Goal: Task Accomplishment & Management: Manage account settings

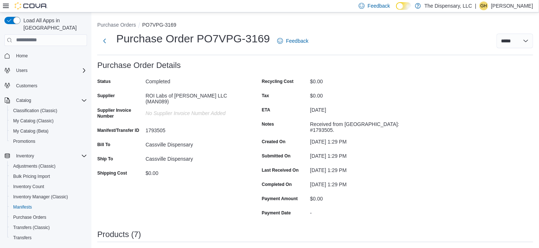
click at [358, 31] on div "**********" at bounding box center [315, 40] width 436 height 19
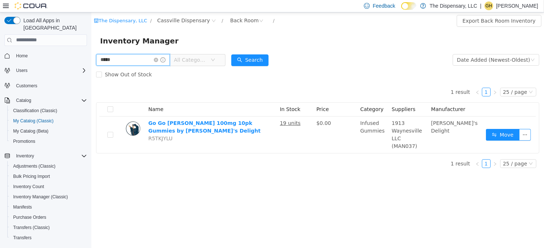
drag, startPoint x: 124, startPoint y: 61, endPoint x: 69, endPoint y: 56, distance: 55.7
click at [91, 56] on html "The Dispensary, LLC / Cassville Dispensary / Back Room / Export Back Room Inven…" at bounding box center [317, 130] width 453 height 236
type input "*****"
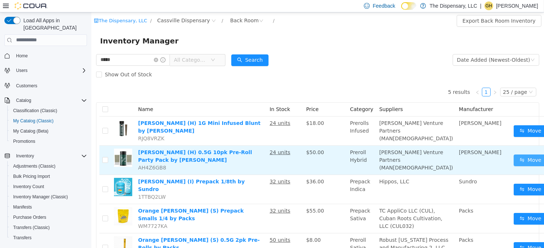
click at [513, 166] on button "Move" at bounding box center [530, 160] width 34 height 12
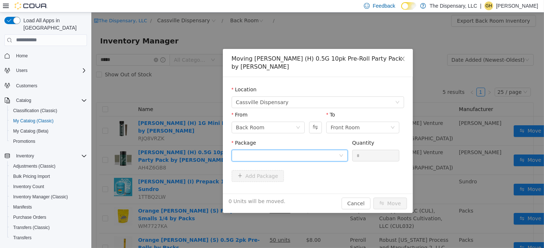
click at [290, 150] on div at bounding box center [287, 155] width 103 height 11
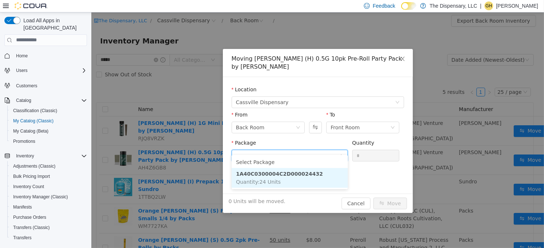
click at [291, 172] on strong "1A40C0300004C2D000024432" at bounding box center [279, 174] width 87 height 6
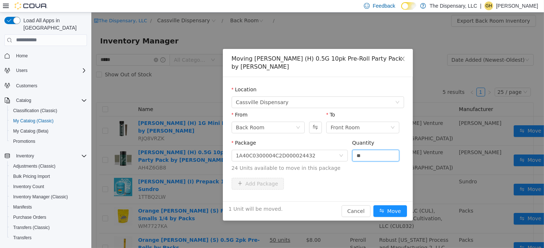
type input "*"
type input "**"
click at [398, 205] on button "Move" at bounding box center [390, 211] width 34 height 12
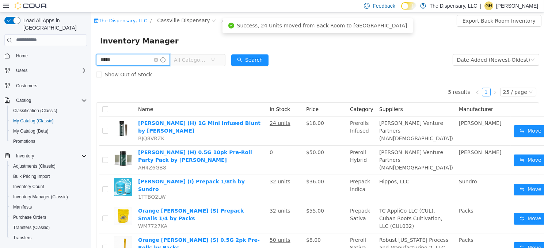
drag, startPoint x: 125, startPoint y: 57, endPoint x: 84, endPoint y: 58, distance: 41.3
click at [91, 58] on html "The Dispensary, LLC / Cassville Dispensary / Back Room / Export Back Room Inven…" at bounding box center [317, 130] width 453 height 236
type input "****"
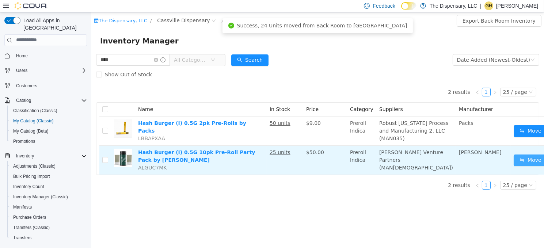
click at [513, 166] on button "Move" at bounding box center [530, 160] width 34 height 12
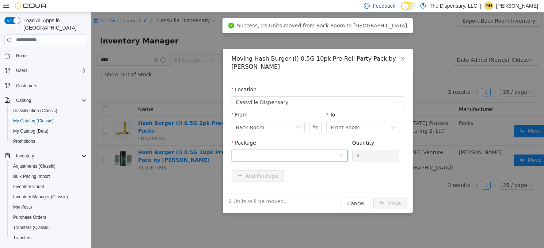
click at [293, 153] on div at bounding box center [287, 155] width 103 height 11
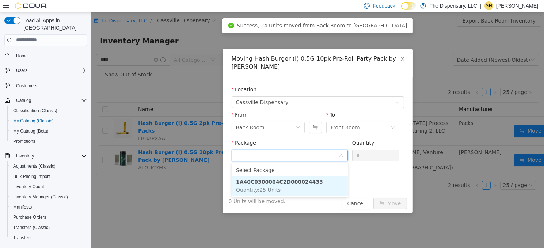
click at [282, 187] on li "1A40C0300004C2D000024433 Quantity : 25 Units" at bounding box center [289, 186] width 116 height 20
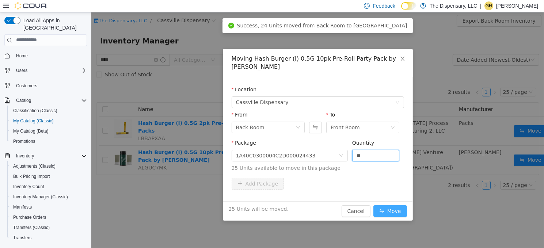
type input "**"
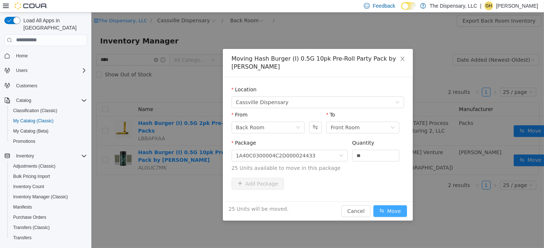
click at [393, 211] on button "Move" at bounding box center [390, 211] width 34 height 12
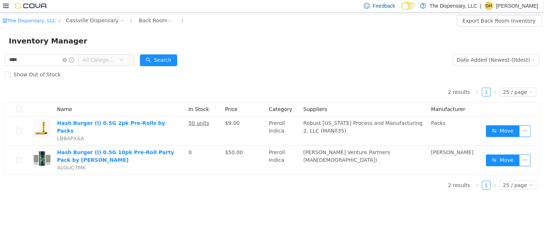
click at [6, 4] on icon at bounding box center [6, 6] width 6 height 4
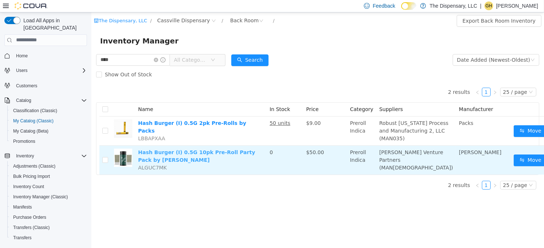
click at [174, 161] on link "Hash Burger (I) 0.5G 10pk Pre-Roll Party Pack by Franklin's" at bounding box center [196, 156] width 117 height 14
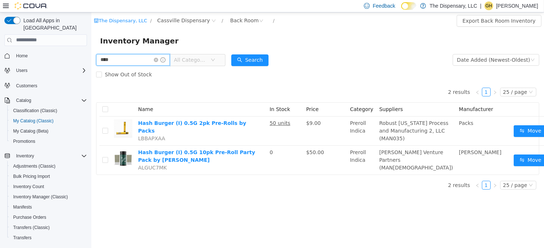
drag, startPoint x: 118, startPoint y: 62, endPoint x: 73, endPoint y: 53, distance: 45.4
click at [91, 53] on html "The Dispensary, LLC / Cassville Dispensary / Back Room / Export Back Room Inven…" at bounding box center [317, 130] width 453 height 236
type input "********"
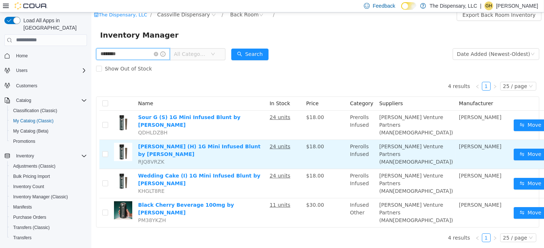
scroll to position [36, 0]
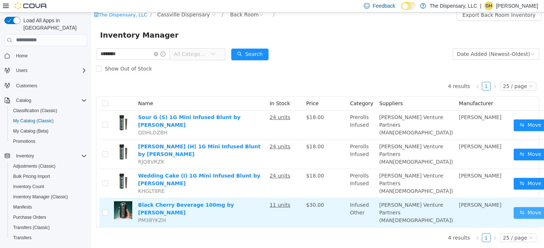
click at [513, 208] on button "Move" at bounding box center [530, 213] width 34 height 12
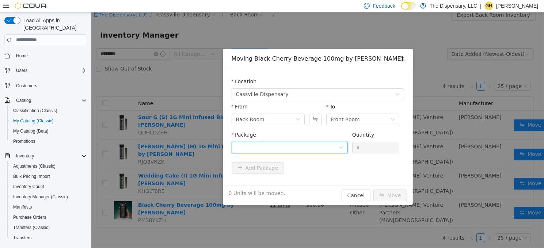
click at [250, 145] on div at bounding box center [287, 147] width 103 height 11
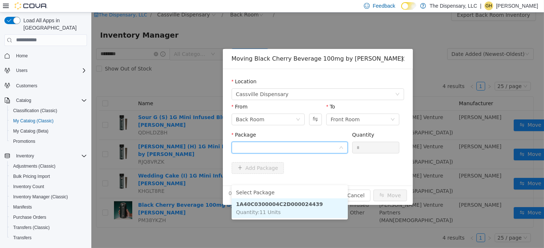
click at [263, 201] on strong "1A40C0300004C2D000024439" at bounding box center [279, 204] width 87 height 6
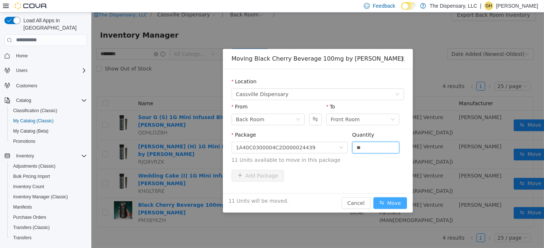
type input "**"
click at [396, 201] on button "Move" at bounding box center [390, 203] width 34 height 12
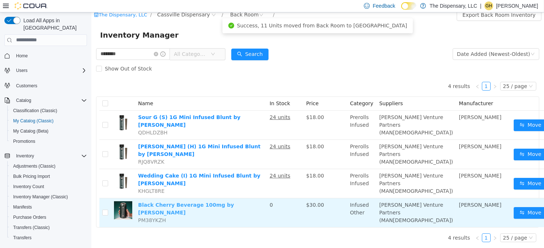
click at [154, 202] on link "Black Cherry Beverage 100mg by Franklin's" at bounding box center [186, 209] width 96 height 14
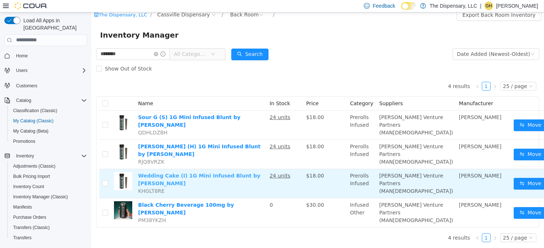
click at [172, 172] on link "Wedding Cake (I) 1G Mini Infused Blunt by Franklin's" at bounding box center [199, 179] width 122 height 14
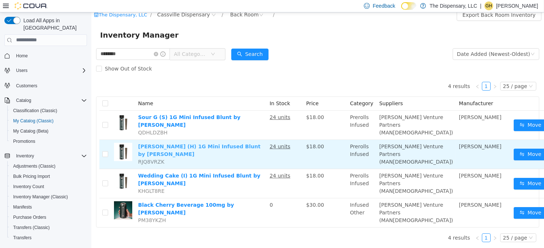
click at [154, 143] on link "Runtz (H) 1G Mini Infused Blunt by Franklin's" at bounding box center [199, 150] width 122 height 14
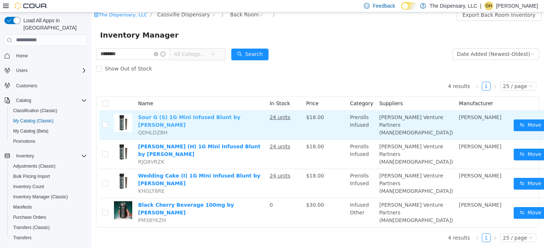
click at [160, 114] on link "Sour G (S) 1G Mini Infused Blunt by Franklin's" at bounding box center [189, 121] width 102 height 14
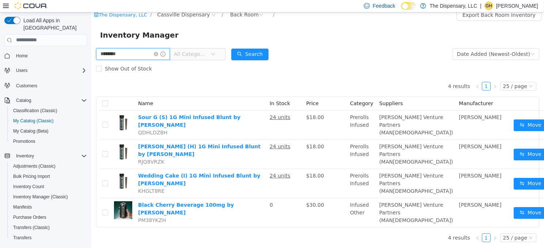
drag, startPoint x: 117, startPoint y: 23, endPoint x: 77, endPoint y: 18, distance: 39.8
click at [91, 18] on html "The Dispensary, LLC / Cassville Dispensary / Back Room / Export Back Room Inven…" at bounding box center [317, 124] width 453 height 236
type input "***"
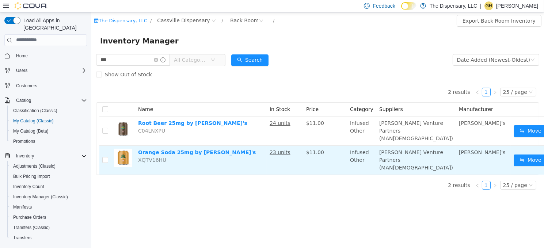
click at [176, 147] on td "Orange Soda 25mg by Guy's XQTV16HU" at bounding box center [201, 159] width 132 height 29
click at [176, 151] on link "Orange Soda 25mg by Guy's" at bounding box center [197, 152] width 118 height 6
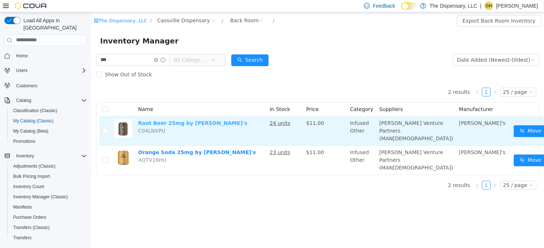
click at [197, 123] on link "Root Beer 25mg by Guy's" at bounding box center [192, 123] width 109 height 6
click at [513, 132] on button "Move" at bounding box center [530, 131] width 34 height 12
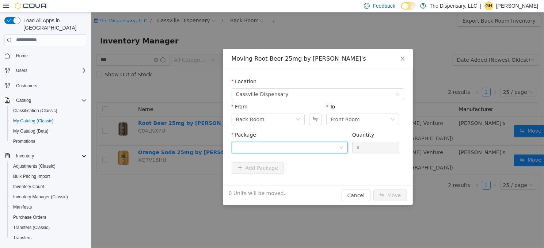
click at [294, 150] on div at bounding box center [287, 147] width 103 height 11
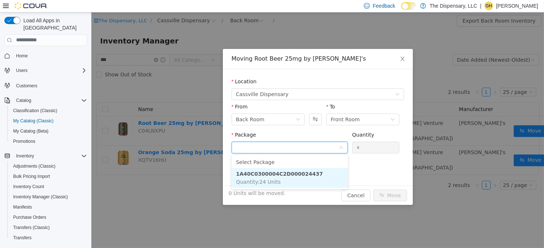
click at [288, 172] on strong "1A40C0300004C2D000024437" at bounding box center [279, 174] width 87 height 6
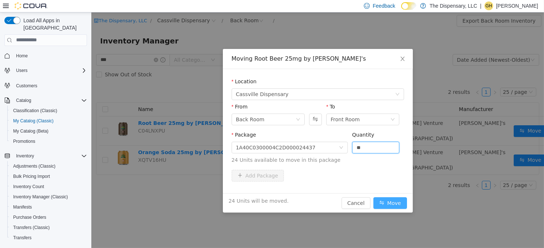
type input "**"
click at [386, 201] on button "Move" at bounding box center [390, 203] width 34 height 12
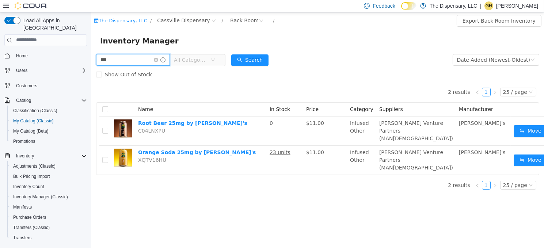
drag, startPoint x: 138, startPoint y: 57, endPoint x: 55, endPoint y: 53, distance: 83.8
click at [91, 53] on html "The Dispensary, LLC / Cassville Dispensary / Back Room / Export Back Room Inven…" at bounding box center [317, 130] width 453 height 236
type input "********"
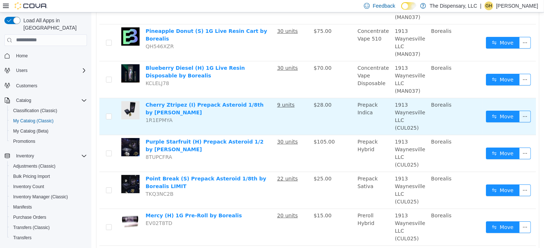
scroll to position [183, 0]
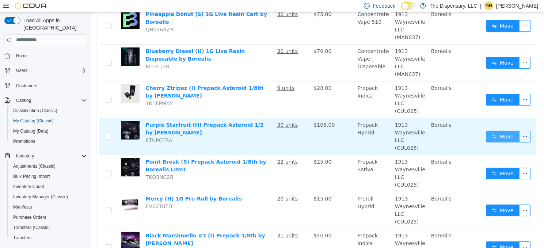
click at [491, 136] on button "Move" at bounding box center [503, 136] width 34 height 12
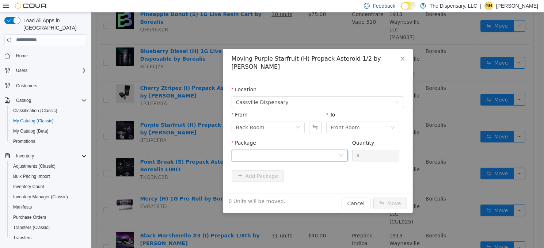
click at [268, 150] on div at bounding box center [287, 155] width 103 height 11
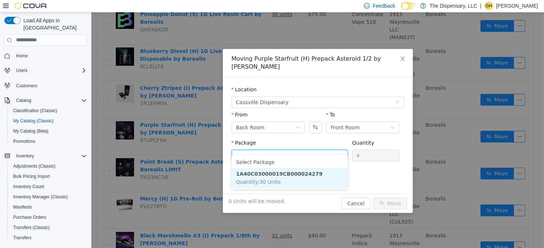
click at [273, 179] on span "Quantity : 30 Units" at bounding box center [258, 182] width 45 height 6
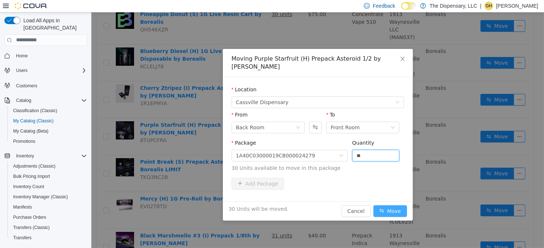
type input "**"
click at [380, 205] on button "Move" at bounding box center [390, 211] width 34 height 12
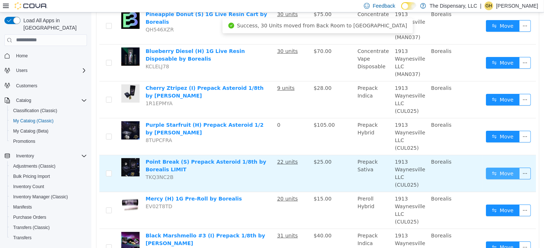
click at [490, 171] on button "Move" at bounding box center [503, 173] width 34 height 12
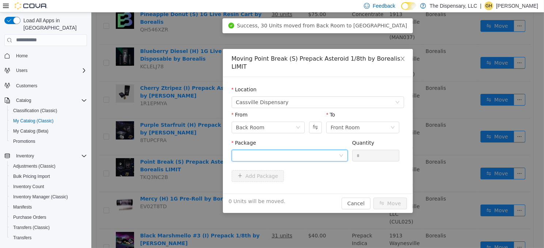
click at [307, 150] on div at bounding box center [287, 155] width 103 height 11
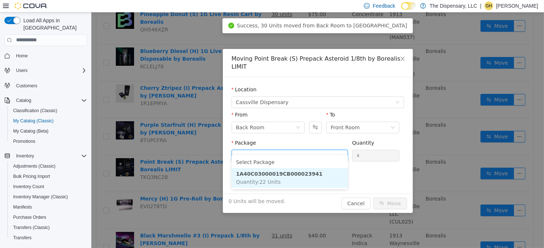
click at [285, 180] on li "1A40C03000019CB000023941 Quantity : 22 Units" at bounding box center [289, 178] width 116 height 20
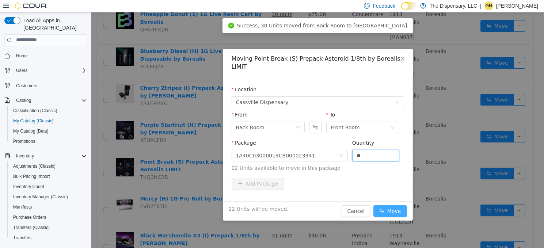
type input "**"
click at [396, 205] on button "Move" at bounding box center [390, 211] width 34 height 12
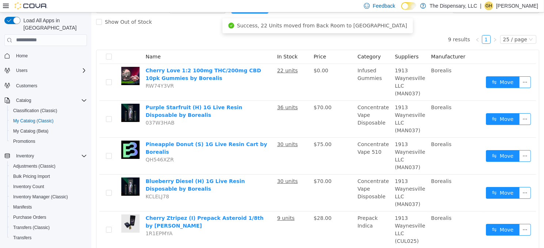
scroll to position [38, 0]
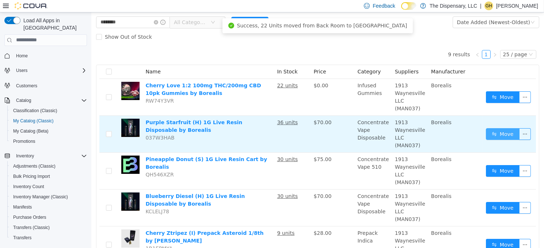
click at [490, 133] on button "Move" at bounding box center [503, 134] width 34 height 12
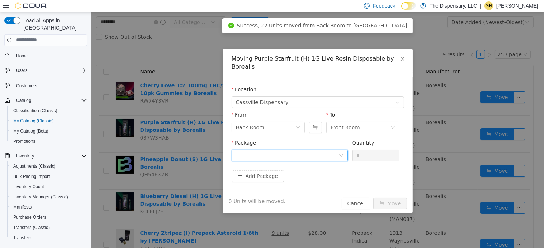
click at [307, 150] on div at bounding box center [287, 155] width 103 height 11
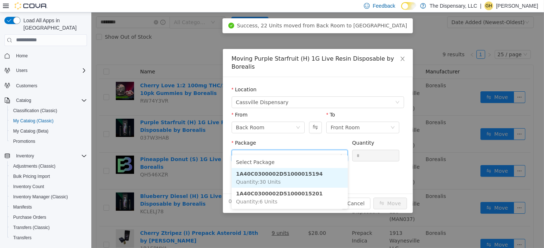
click at [290, 172] on strong "1A40C0300002D51000015194" at bounding box center [279, 174] width 87 height 6
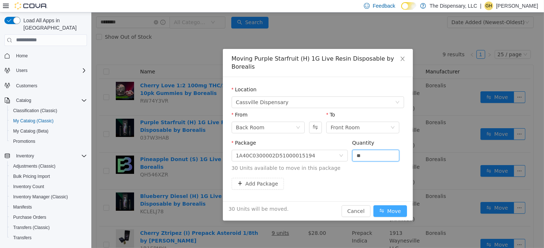
type input "**"
click at [386, 205] on button "Move" at bounding box center [390, 211] width 34 height 12
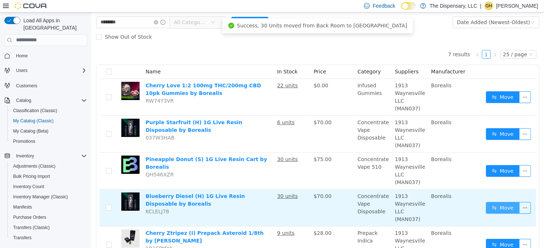
click at [502, 208] on button "Move" at bounding box center [503, 208] width 34 height 12
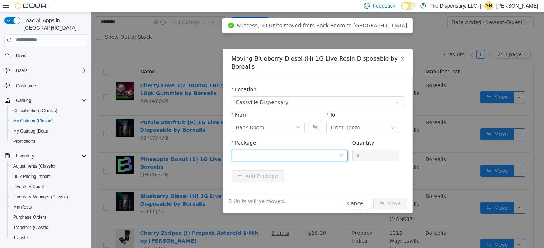
click at [259, 155] on div at bounding box center [287, 155] width 103 height 11
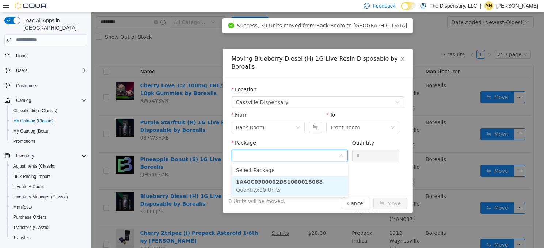
click at [290, 189] on li "1A40C0300002D51000015068 Quantity : 30 Units" at bounding box center [289, 186] width 116 height 20
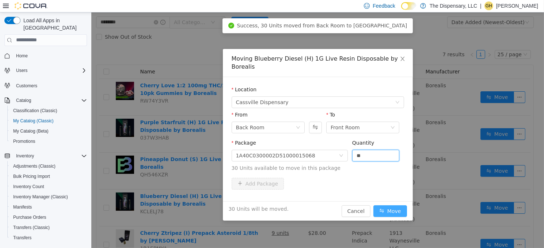
type input "**"
click at [401, 210] on button "Move" at bounding box center [390, 211] width 34 height 12
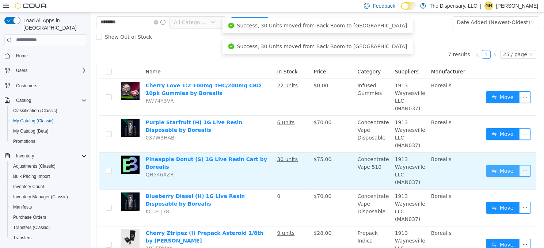
click at [489, 166] on button "Move" at bounding box center [503, 171] width 34 height 12
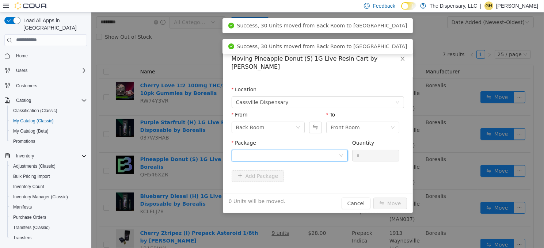
click at [302, 150] on div at bounding box center [287, 155] width 103 height 11
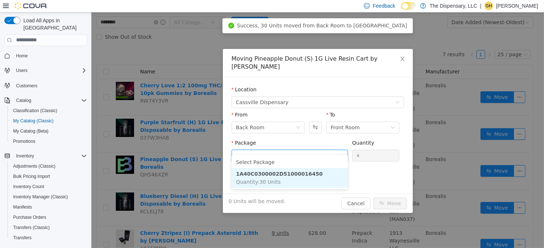
click at [283, 173] on strong "1A40C0300002D51000016450" at bounding box center [279, 174] width 87 height 6
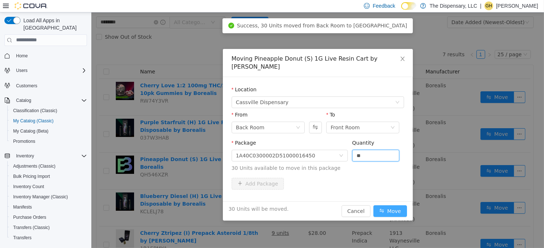
type input "**"
click at [396, 205] on button "Move" at bounding box center [390, 211] width 34 height 12
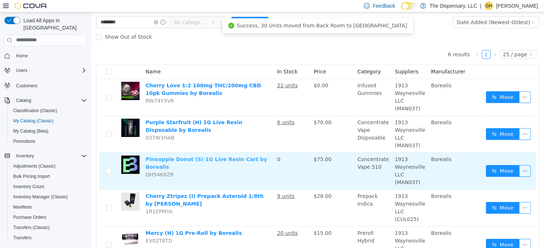
click at [165, 157] on link "Pineapple Donut (S) 1G Live Resin Cart by Borealis" at bounding box center [206, 163] width 122 height 14
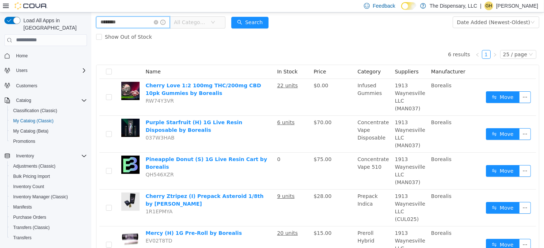
drag, startPoint x: 73, startPoint y: 22, endPoint x: 66, endPoint y: 22, distance: 6.9
click at [91, 22] on html "The Dispensary, LLC / Cassville Dispensary / Back Room / Export Back Room Inven…" at bounding box center [317, 92] width 453 height 236
type input "********"
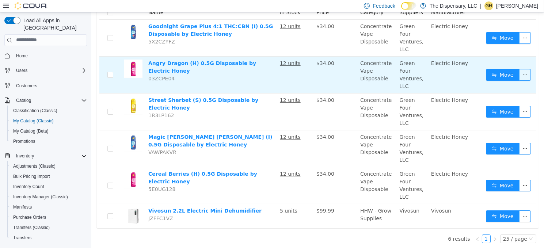
scroll to position [97, 0]
click at [500, 73] on button "Move" at bounding box center [503, 74] width 34 height 12
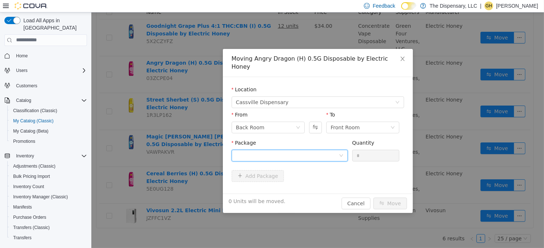
click at [253, 150] on div at bounding box center [287, 155] width 103 height 11
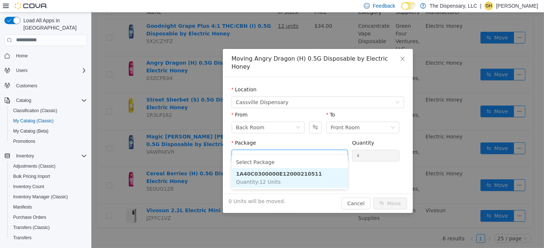
click at [261, 176] on strong "1A40C0300000E12000210511" at bounding box center [279, 174] width 86 height 6
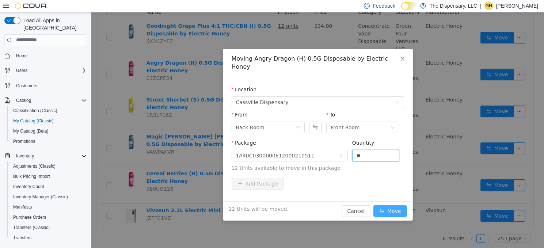
type input "**"
click at [384, 205] on button "Move" at bounding box center [390, 211] width 34 height 12
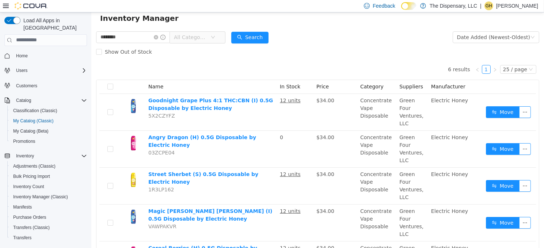
scroll to position [0, 0]
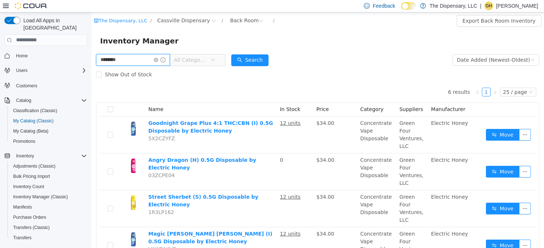
drag, startPoint x: 134, startPoint y: 56, endPoint x: 103, endPoint y: 57, distance: 31.5
click at [103, 57] on input "********" at bounding box center [133, 60] width 74 height 12
type input "*"
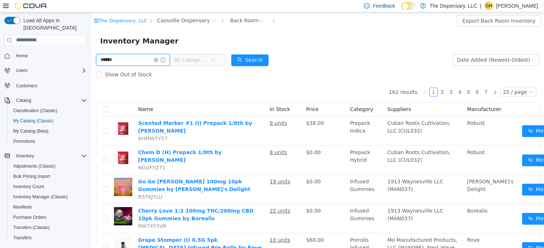
type input "******"
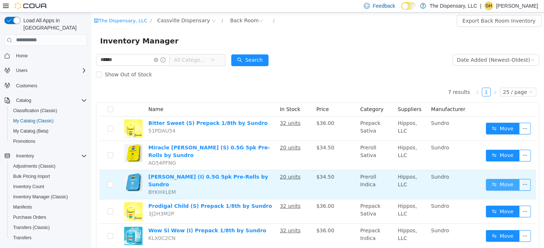
click at [498, 180] on button "Move" at bounding box center [503, 185] width 34 height 12
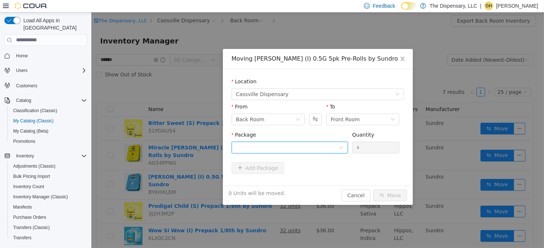
click at [300, 147] on div at bounding box center [287, 147] width 103 height 11
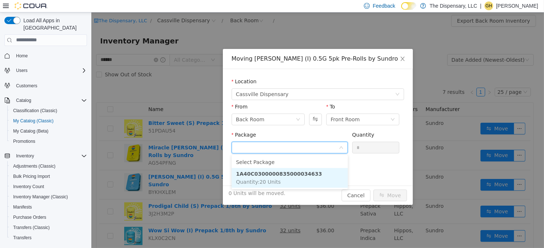
click at [294, 177] on li "1A40C0300000835000034633 Quantity : 20 Units" at bounding box center [289, 178] width 116 height 20
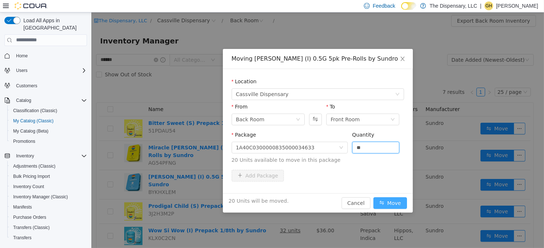
type input "**"
click at [400, 202] on button "Move" at bounding box center [390, 203] width 34 height 12
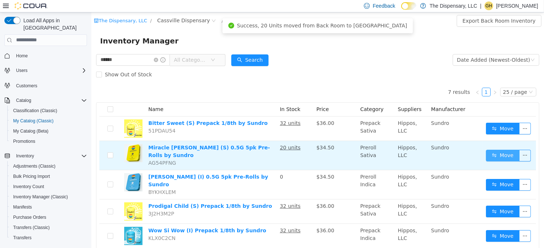
click at [501, 151] on button "Move" at bounding box center [503, 155] width 34 height 12
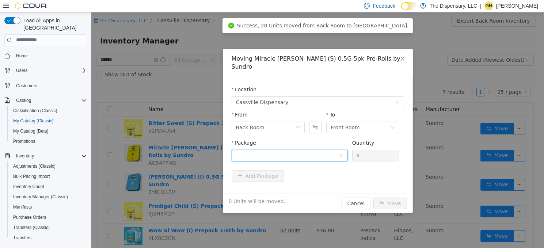
click at [287, 150] on div at bounding box center [287, 155] width 103 height 11
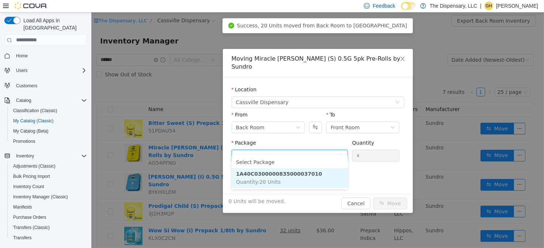
click at [271, 181] on span "Quantity : 20 Units" at bounding box center [258, 182] width 45 height 6
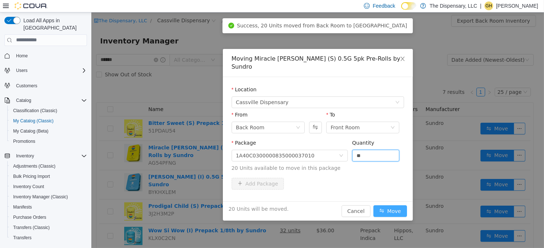
type input "**"
click at [395, 205] on button "Move" at bounding box center [390, 211] width 34 height 12
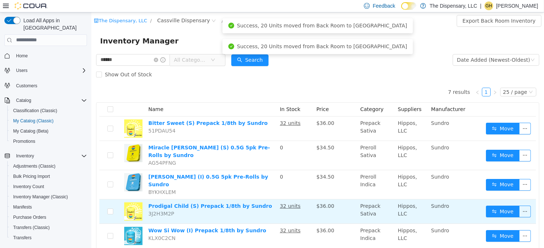
scroll to position [37, 0]
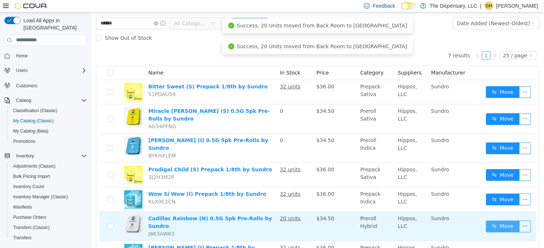
click at [498, 220] on button "Move" at bounding box center [503, 226] width 34 height 12
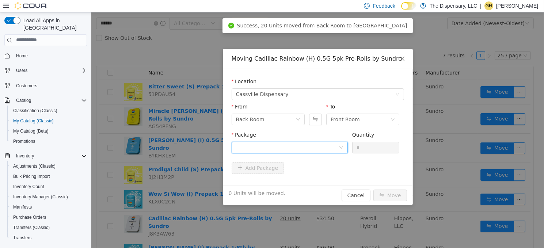
click at [279, 145] on div at bounding box center [287, 147] width 103 height 11
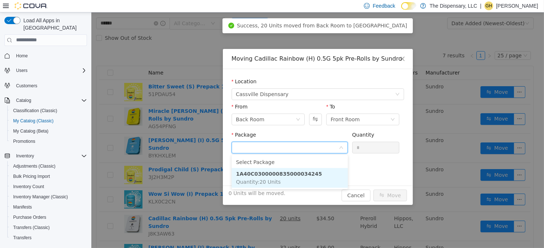
click at [276, 176] on strong "1A40C0300000835000034245" at bounding box center [279, 174] width 86 height 6
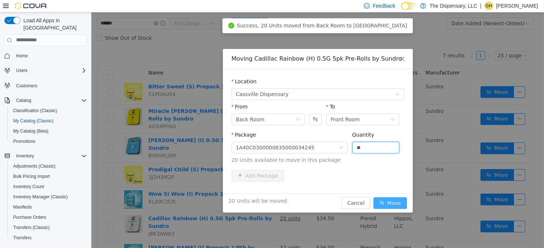
type input "**"
click at [398, 201] on button "Move" at bounding box center [390, 203] width 34 height 12
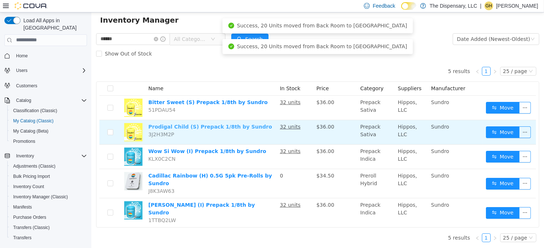
scroll to position [11, 0]
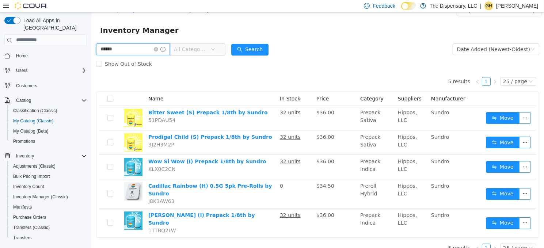
drag, startPoint x: 136, startPoint y: 49, endPoint x: 84, endPoint y: 42, distance: 51.9
click at [91, 42] on html "The Dispensary, LLC / Cassville Dispensary / Back Room / Export Back Room Inven…" at bounding box center [317, 119] width 453 height 236
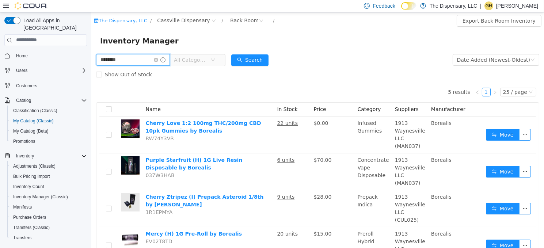
drag, startPoint x: 84, startPoint y: 47, endPoint x: 76, endPoint y: 46, distance: 8.1
click at [91, 46] on html "The Dispensary, LLC / Cassville Dispensary / Back Room / Export Back Room Inven…" at bounding box center [317, 130] width 453 height 236
type input "*"
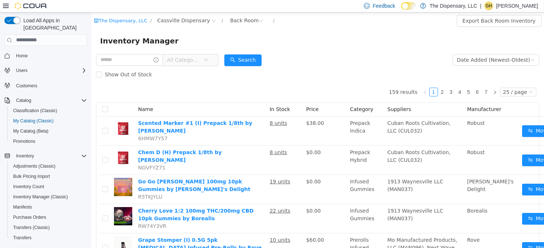
click at [196, 57] on span "All Categories" at bounding box center [183, 59] width 33 height 7
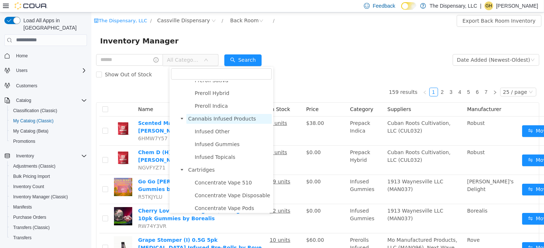
scroll to position [292, 0]
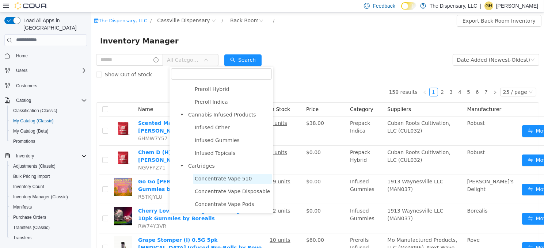
click at [204, 176] on span "Concentrate Vape 510" at bounding box center [222, 178] width 57 height 6
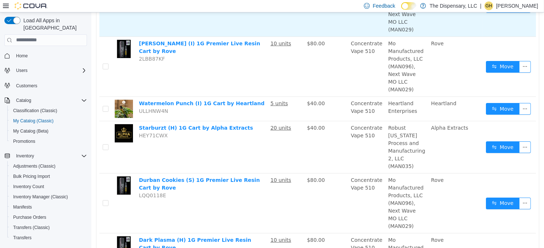
scroll to position [146, 0]
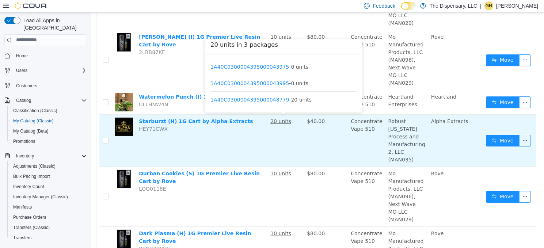
click at [282, 122] on u "20 units" at bounding box center [280, 121] width 21 height 6
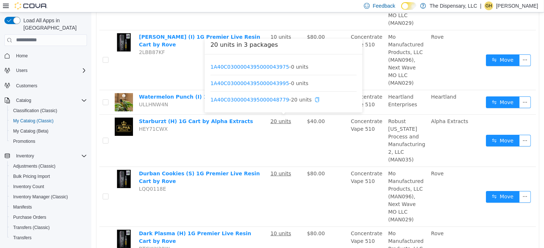
click at [314, 100] on icon "icon: copy" at bounding box center [316, 98] width 5 height 5
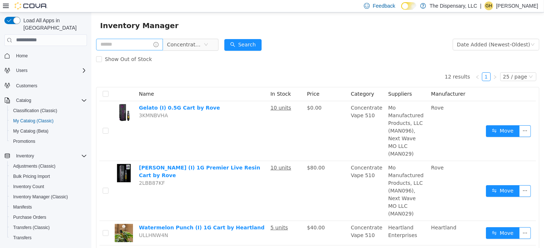
scroll to position [0, 0]
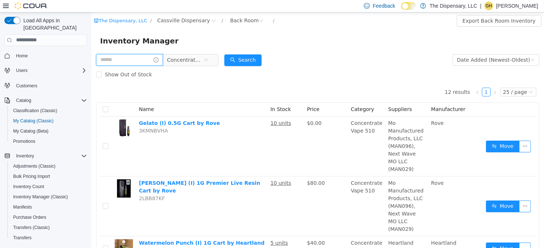
drag, startPoint x: 136, startPoint y: 58, endPoint x: 0, endPoint y: 45, distance: 136.5
click at [91, 45] on html "The Dispensary, LLC / Cassville Dispensary / Back Room / Export Back Room Inven…" at bounding box center [317, 130] width 453 height 236
type input "*****"
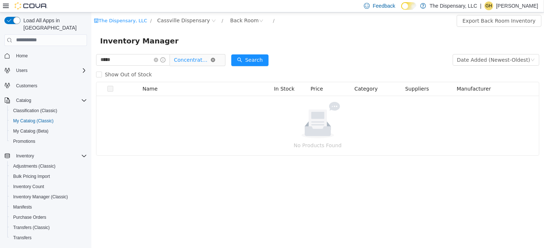
click at [215, 59] on icon "icon: close-circle" at bounding box center [212, 59] width 4 height 4
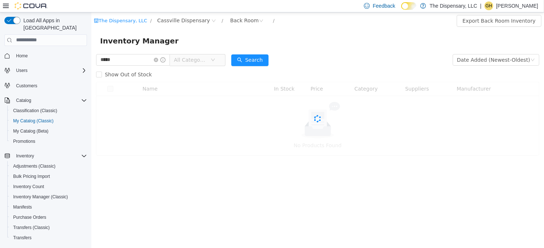
click at [260, 65] on div "Search" at bounding box center [249, 59] width 37 height 15
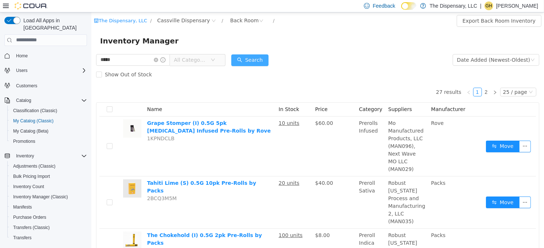
click at [262, 62] on button "Search" at bounding box center [249, 60] width 37 height 12
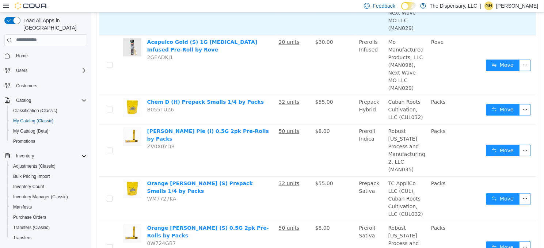
scroll to position [1131, 0]
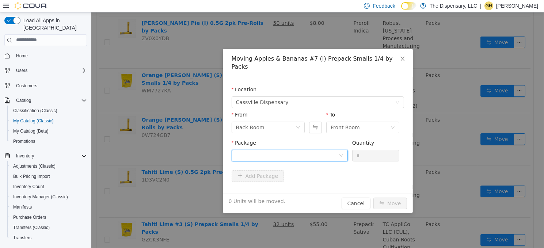
drag, startPoint x: 294, startPoint y: 149, endPoint x: 292, endPoint y: 154, distance: 4.9
click at [294, 150] on div at bounding box center [287, 155] width 103 height 11
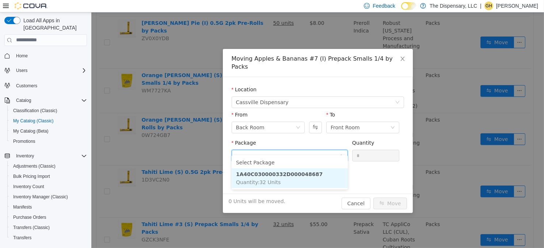
click at [286, 171] on strong "1A40C030000332D000048687" at bounding box center [279, 174] width 87 height 6
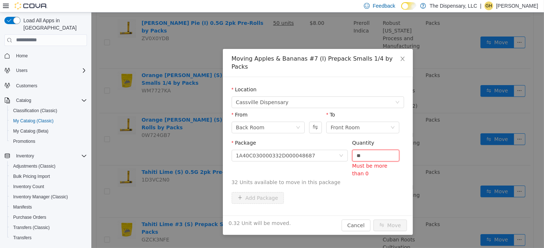
type input "*"
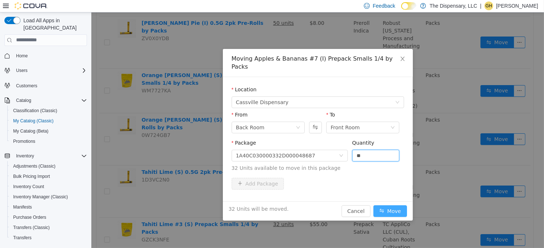
type input "**"
click at [399, 205] on button "Move" at bounding box center [390, 211] width 34 height 12
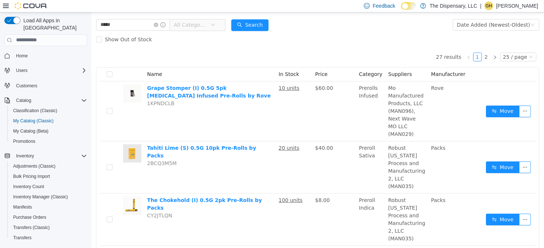
scroll to position [0, 0]
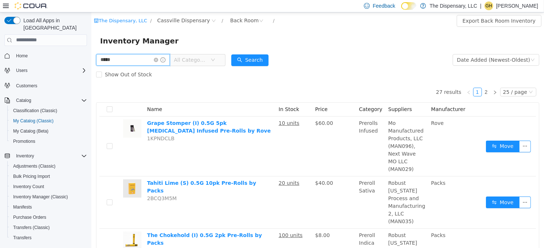
drag, startPoint x: 111, startPoint y: 59, endPoint x: 36, endPoint y: 65, distance: 75.1
click at [91, 65] on html "The Dispensary, LLC / Cassville Dispensary / Back Room / Export Back Room Inven…" at bounding box center [317, 130] width 453 height 236
type input "*****"
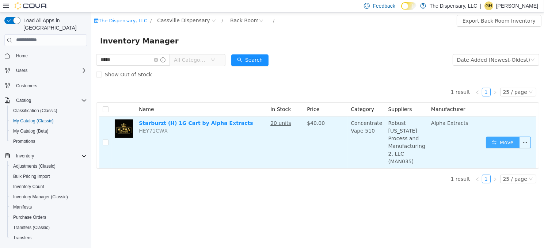
click at [490, 141] on button "Move" at bounding box center [503, 142] width 34 height 12
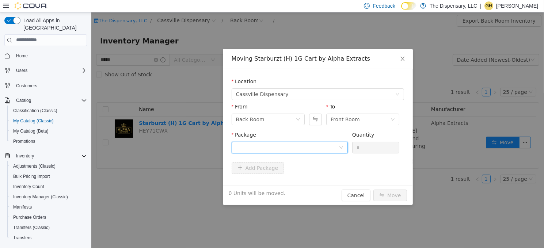
click at [297, 143] on div at bounding box center [287, 147] width 103 height 11
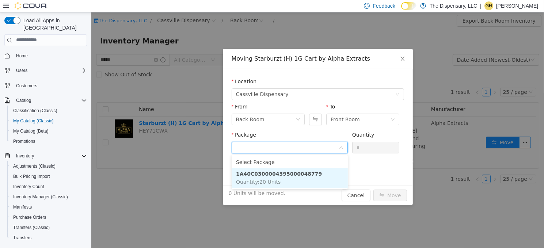
click at [284, 175] on strong "1A40C0300004395000048779" at bounding box center [279, 174] width 86 height 6
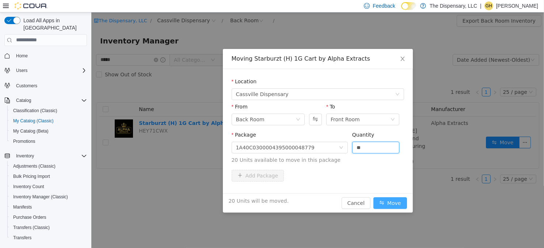
type input "**"
click at [405, 208] on button "Move" at bounding box center [390, 203] width 34 height 12
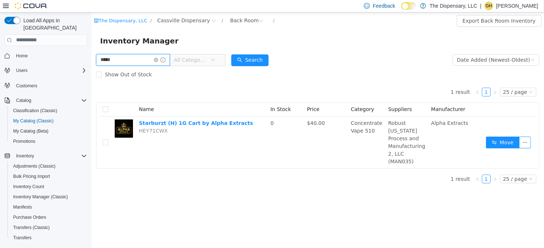
drag, startPoint x: 122, startPoint y: 57, endPoint x: 74, endPoint y: 50, distance: 49.2
click at [91, 50] on html "The Dispensary, LLC / Cassville Dispensary / Back Room / Export Back Room Inven…" at bounding box center [317, 130] width 453 height 236
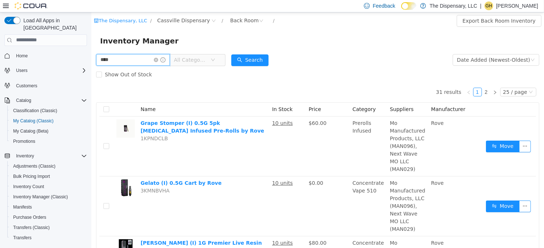
drag, startPoint x: 125, startPoint y: 62, endPoint x: 79, endPoint y: 61, distance: 46.8
click at [91, 61] on html "The Dispensary, LLC / Cassville Dispensary / Back Room / Export Back Room Inven…" at bounding box center [317, 130] width 453 height 236
type input "******"
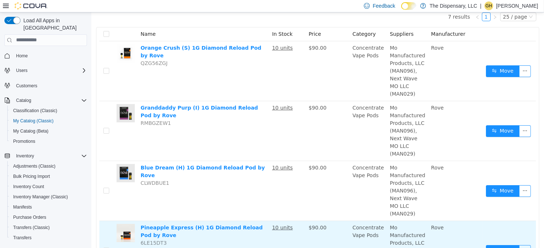
scroll to position [110, 0]
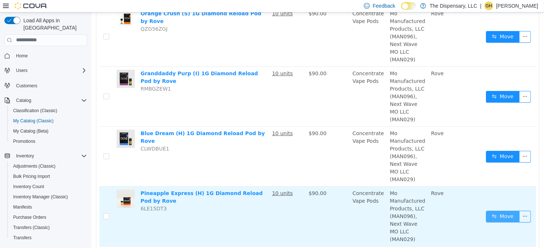
click at [501, 214] on button "Move" at bounding box center [503, 216] width 34 height 12
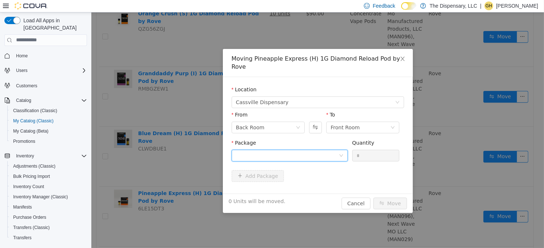
click at [305, 150] on div at bounding box center [287, 155] width 103 height 11
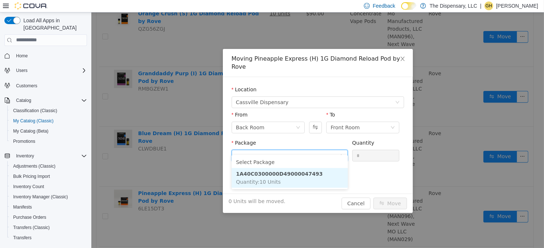
click at [288, 174] on strong "1A40C0300000D49000047493" at bounding box center [279, 174] width 87 height 6
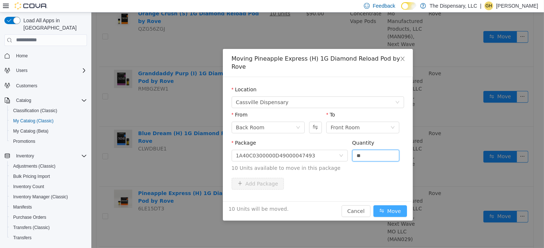
type input "**"
click at [390, 205] on button "Move" at bounding box center [390, 211] width 34 height 12
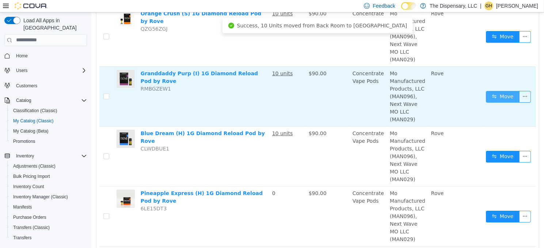
click at [500, 94] on button "Move" at bounding box center [503, 97] width 34 height 12
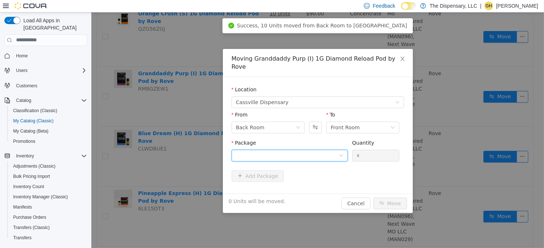
click at [273, 150] on div at bounding box center [287, 155] width 103 height 11
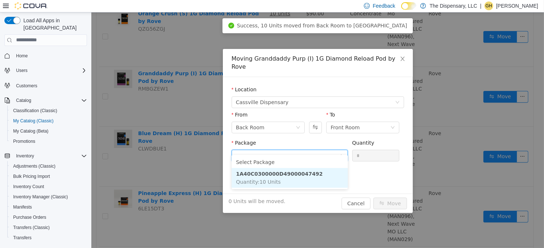
click at [281, 171] on strong "1A40C0300000D49000047492" at bounding box center [279, 174] width 87 height 6
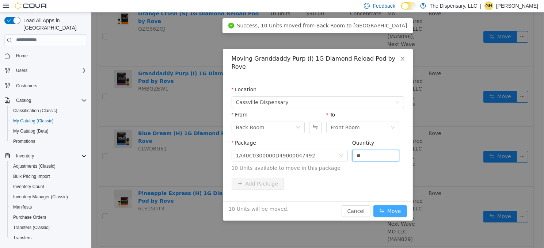
type input "**"
click at [402, 205] on button "Move" at bounding box center [390, 211] width 34 height 12
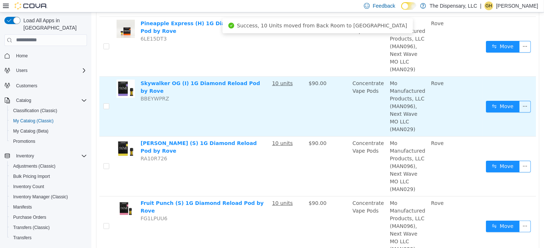
scroll to position [292, 0]
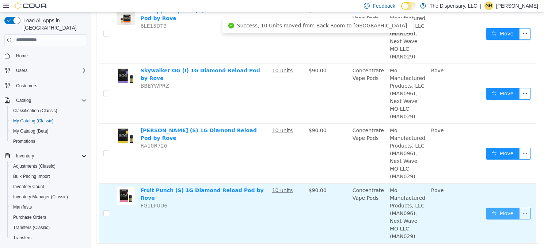
click at [496, 212] on button "Move" at bounding box center [503, 214] width 34 height 12
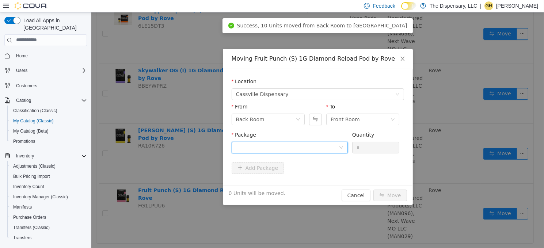
click at [250, 142] on div at bounding box center [287, 147] width 103 height 11
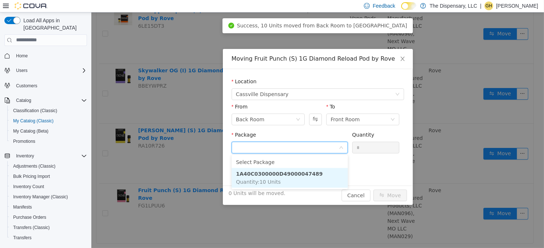
click at [269, 176] on strong "1A40C0300000D49000047489" at bounding box center [279, 174] width 87 height 6
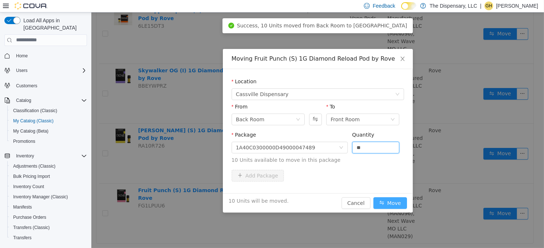
type input "**"
click at [385, 197] on button "Move" at bounding box center [390, 203] width 34 height 12
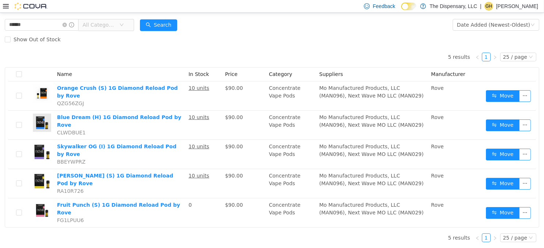
scroll to position [11, 0]
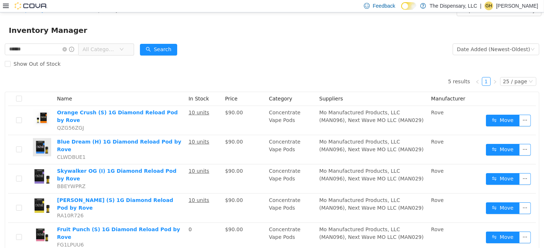
click at [6, 4] on icon at bounding box center [6, 6] width 6 height 4
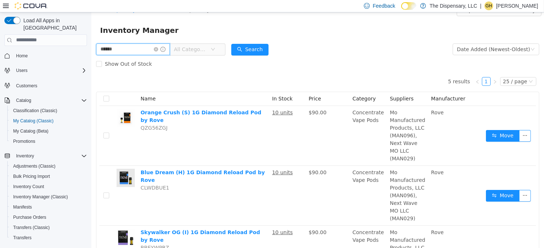
drag, startPoint x: 128, startPoint y: 45, endPoint x: 75, endPoint y: 44, distance: 53.0
click at [91, 44] on html "The Dispensary, LLC / Cassville Dispensary / Back Room / Export Back Room Inven…" at bounding box center [317, 119] width 453 height 236
type input "****"
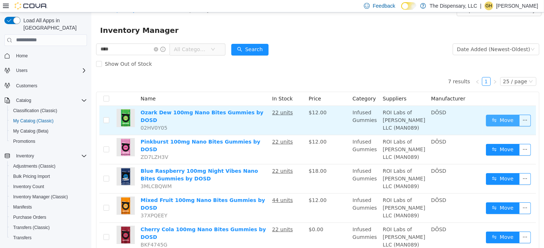
click at [494, 120] on button "Move" at bounding box center [503, 120] width 34 height 12
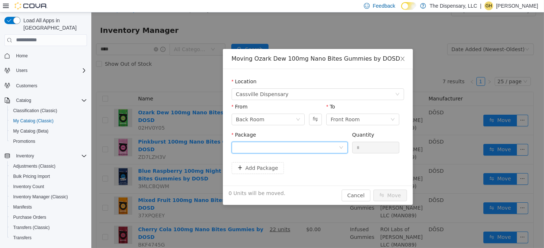
click at [288, 147] on div at bounding box center [287, 147] width 103 height 11
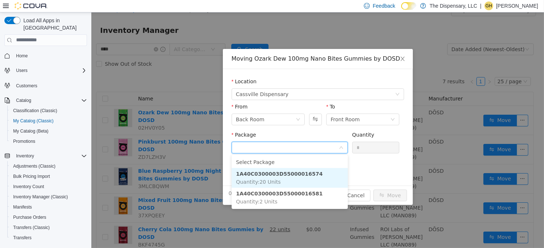
click at [286, 179] on li "1A40C0300003D55000016574 Quantity : 20 Units" at bounding box center [289, 178] width 116 height 20
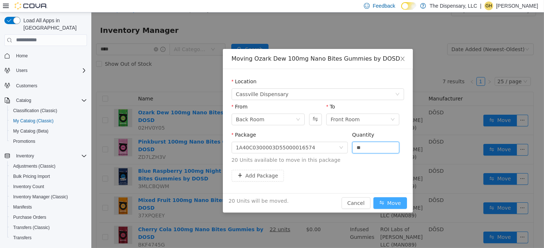
type input "**"
click at [376, 199] on button "Move" at bounding box center [390, 203] width 34 height 12
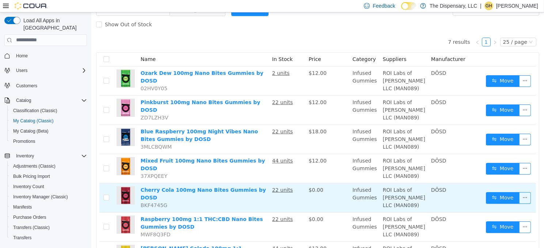
scroll to position [93, 0]
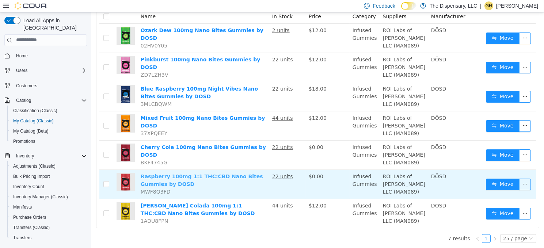
click at [223, 175] on link "Raspberry 100mg 1:1 THC:CBD Nano Bites Gummies by DOSD" at bounding box center [201, 180] width 122 height 14
click at [487, 183] on button "Move" at bounding box center [503, 184] width 34 height 12
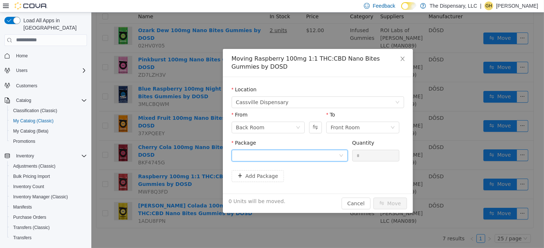
click at [272, 155] on div at bounding box center [287, 155] width 103 height 11
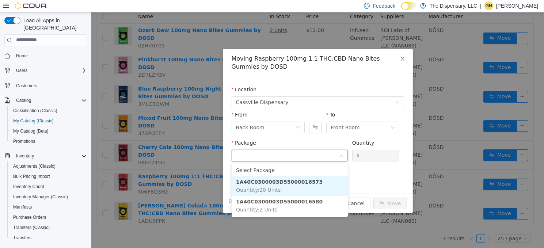
click at [281, 186] on li "1A40C0300003D55000016573 Quantity : 20 Units" at bounding box center [289, 186] width 116 height 20
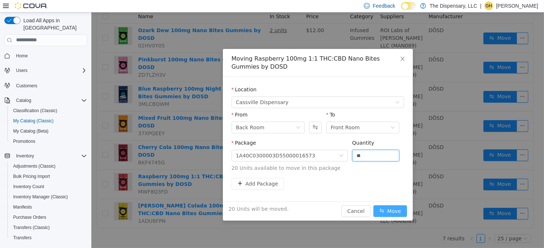
type input "**"
click at [390, 206] on button "Move" at bounding box center [390, 211] width 34 height 12
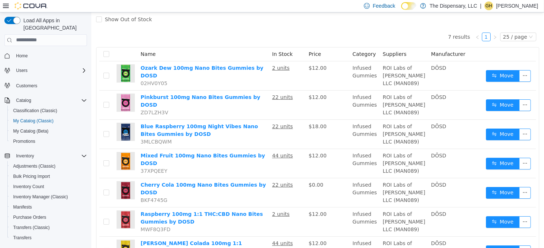
scroll to position [20, 0]
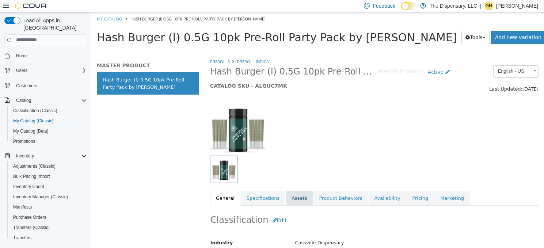
click at [298, 197] on link "Assets" at bounding box center [298, 197] width 27 height 15
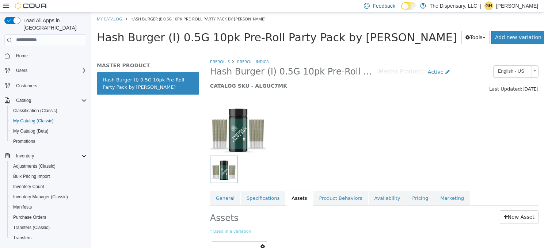
scroll to position [37, 0]
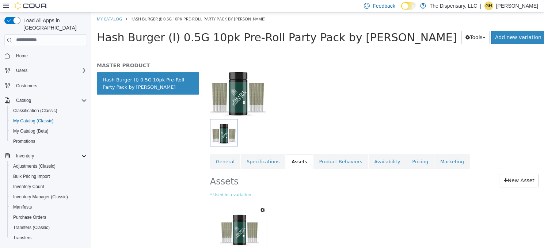
click at [263, 208] on icon "button" at bounding box center [262, 209] width 4 height 5
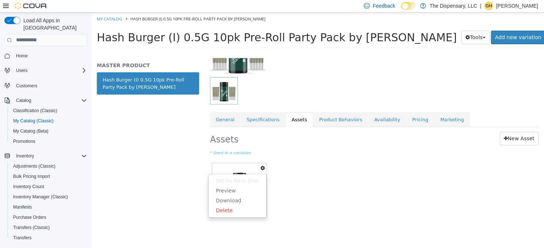
scroll to position [79, 0]
click at [230, 210] on link "Delete" at bounding box center [237, 210] width 58 height 10
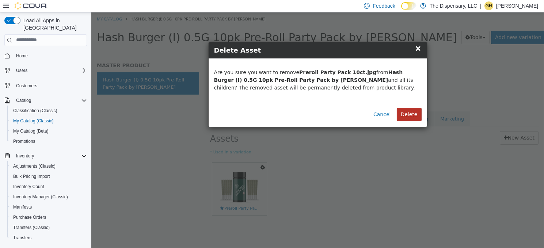
click at [408, 112] on button "Delete" at bounding box center [408, 114] width 25 height 14
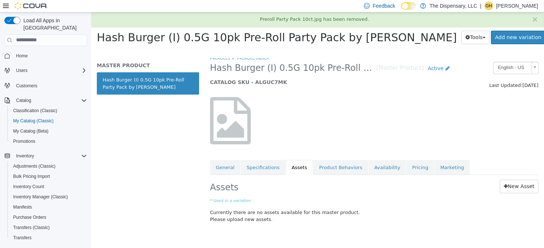
scroll to position [3, 0]
click at [512, 188] on link "New Asset" at bounding box center [518, 187] width 39 height 14
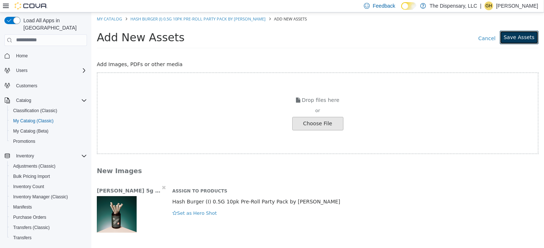
click at [518, 38] on button "Save Assets" at bounding box center [518, 37] width 39 height 14
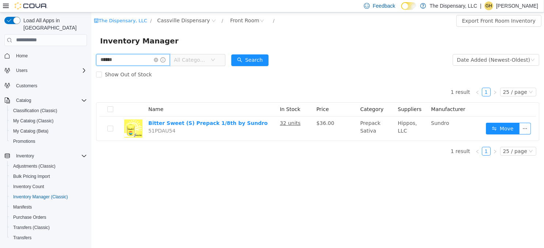
drag, startPoint x: 117, startPoint y: 55, endPoint x: 80, endPoint y: 56, distance: 36.2
click at [91, 56] on html "The Dispensary, LLC / Cassville Dispensary / Front Room / Export Front Room Inv…" at bounding box center [317, 130] width 453 height 236
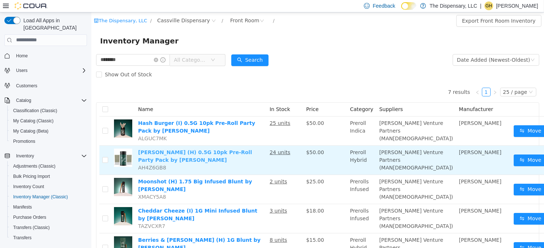
click at [186, 161] on link "[PERSON_NAME] (H) 0.5G 10pk Pre-Roll Party Pack by [PERSON_NAME]" at bounding box center [195, 156] width 114 height 14
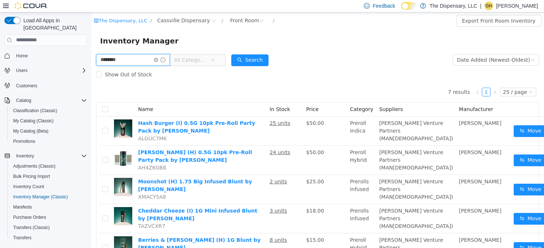
drag, startPoint x: 125, startPoint y: 58, endPoint x: 161, endPoint y: 66, distance: 36.3
click at [91, 56] on html "The Dispensary, LLC / Cassville Dispensary / Front Room / Export Front Room Inv…" at bounding box center [317, 130] width 453 height 236
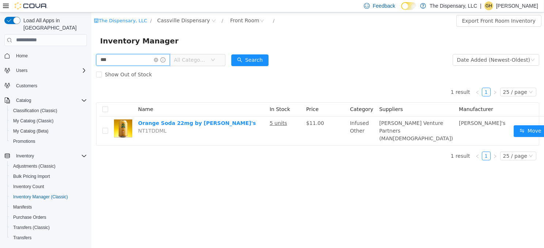
drag, startPoint x: 118, startPoint y: 58, endPoint x: 69, endPoint y: 48, distance: 50.6
click at [91, 48] on html "The Dispensary, LLC / Cassville Dispensary / Front Room / Export Front Room Inv…" at bounding box center [317, 130] width 453 height 236
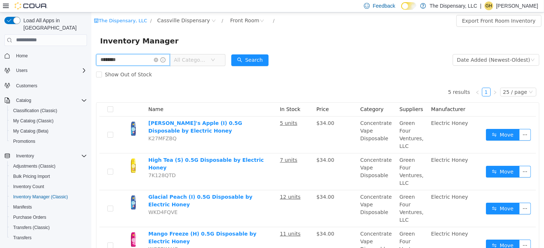
drag, startPoint x: 133, startPoint y: 61, endPoint x: 60, endPoint y: 57, distance: 73.2
click at [91, 57] on html "The Dispensary, LLC / Cassville Dispensary / Front Room / Export Front Room Inv…" at bounding box center [317, 130] width 453 height 236
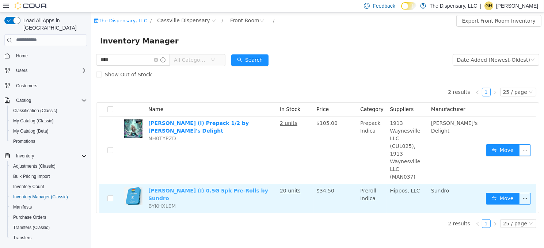
click at [164, 187] on link "Gush Mintz (I) 0.5G 5pk Pre-Rolls by Sundro" at bounding box center [208, 194] width 120 height 14
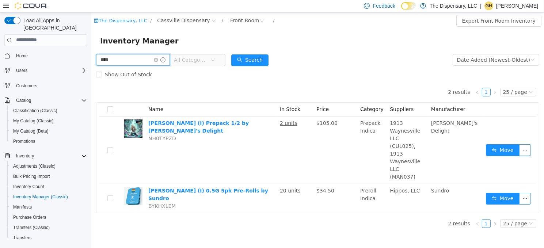
drag, startPoint x: 107, startPoint y: 58, endPoint x: 47, endPoint y: 44, distance: 61.6
click at [91, 44] on html "The Dispensary, LLC / Cassville Dispensary / Front Room / Export Front Room Inv…" at bounding box center [317, 130] width 453 height 236
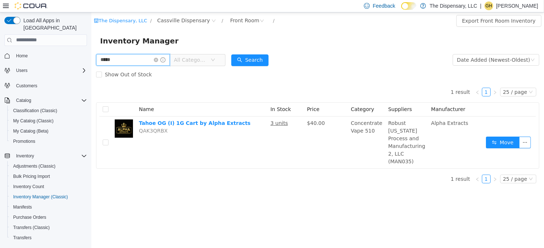
drag, startPoint x: 123, startPoint y: 57, endPoint x: 91, endPoint y: 60, distance: 31.6
click at [91, 60] on div "***** All Categories Date Added (Newest-Oldest) Search Show Out of Stock 1 resu…" at bounding box center [317, 120] width 453 height 137
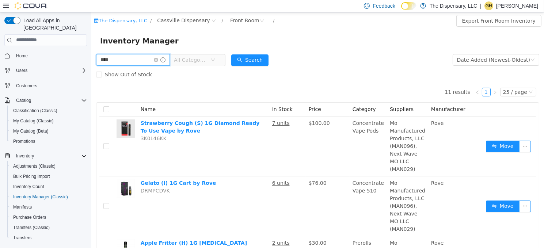
drag, startPoint x: 129, startPoint y: 56, endPoint x: 50, endPoint y: 56, distance: 79.3
click at [91, 56] on html "The Dispensary, LLC / Cassville Dispensary / Front Room / Export Front Room Inv…" at bounding box center [317, 130] width 453 height 236
type input "*"
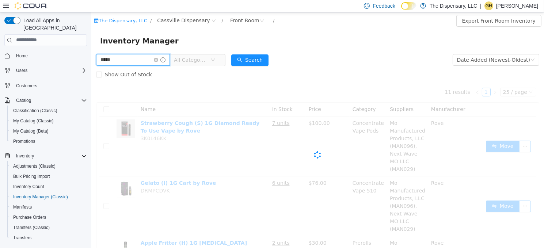
type input "*****"
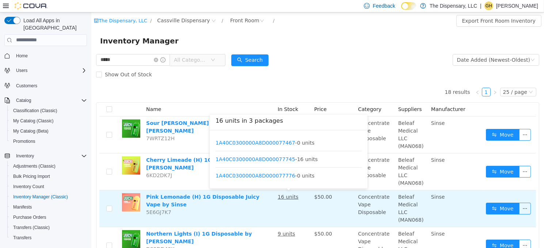
click at [286, 197] on u "16 units" at bounding box center [287, 197] width 21 height 6
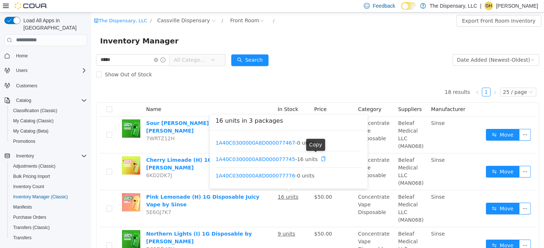
click at [320, 159] on icon "icon: copy" at bounding box center [322, 158] width 5 height 5
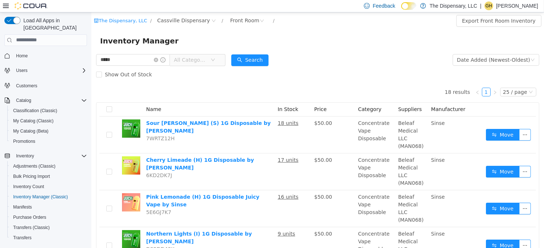
click at [512, 4] on p "[PERSON_NAME]" at bounding box center [517, 5] width 42 height 9
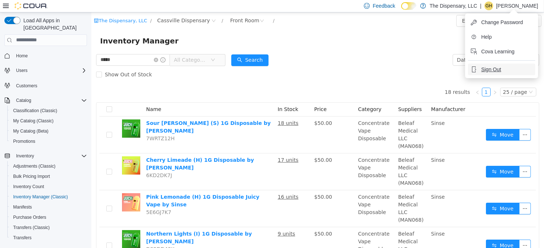
drag, startPoint x: 495, startPoint y: 69, endPoint x: 491, endPoint y: 67, distance: 4.1
click at [494, 69] on span "Sign Out" at bounding box center [491, 69] width 20 height 7
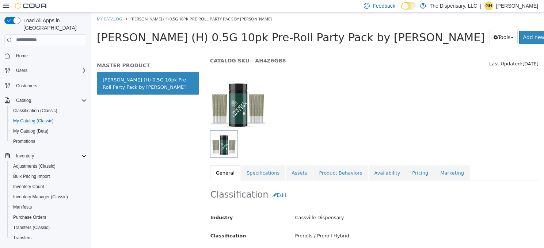
scroll to position [37, 0]
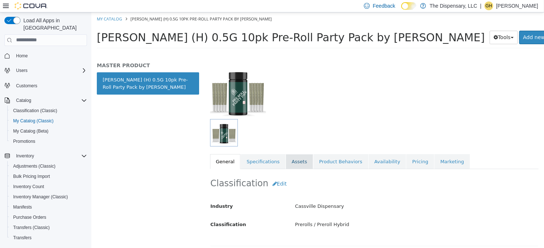
click at [294, 162] on link "Assets" at bounding box center [298, 161] width 27 height 15
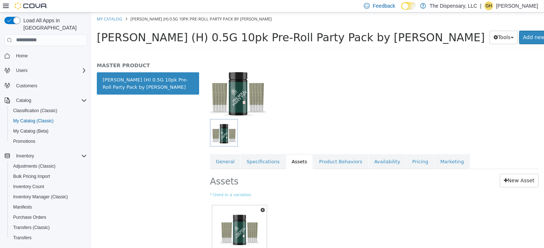
drag, startPoint x: 262, startPoint y: 207, endPoint x: 278, endPoint y: 211, distance: 16.5
click at [262, 207] on icon "button" at bounding box center [262, 209] width 4 height 5
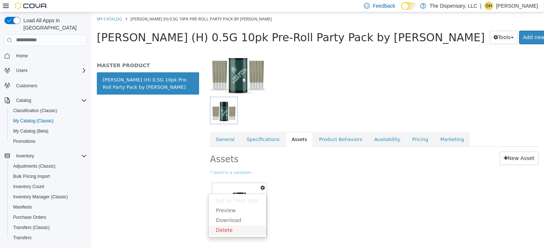
scroll to position [79, 0]
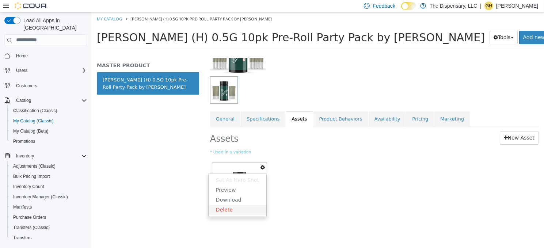
click at [238, 209] on link "Delete" at bounding box center [237, 210] width 58 height 10
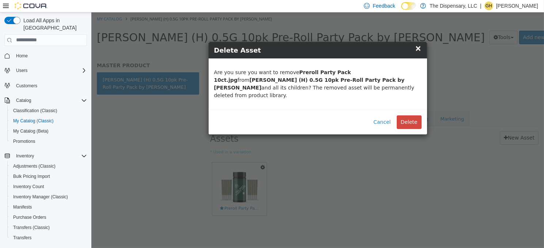
click at [414, 109] on div "Cancel Delete" at bounding box center [317, 121] width 219 height 25
click at [409, 115] on button "Delete" at bounding box center [408, 122] width 25 height 14
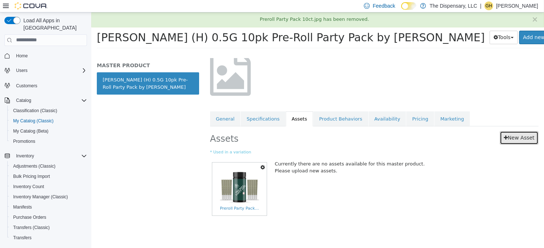
click at [510, 138] on div "Prerolls Preroll Hybrid [PERSON_NAME] (H) 0.5G 10pk Pre-Roll Party Pack by [PER…" at bounding box center [374, 121] width 328 height 233
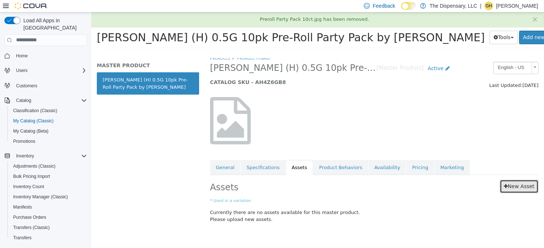
scroll to position [3, 0]
click at [512, 187] on link "New Asset" at bounding box center [518, 187] width 39 height 14
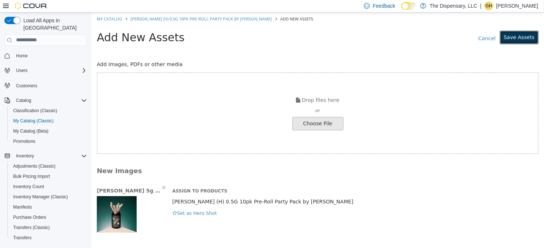
click at [517, 39] on button "Save Assets" at bounding box center [518, 37] width 39 height 14
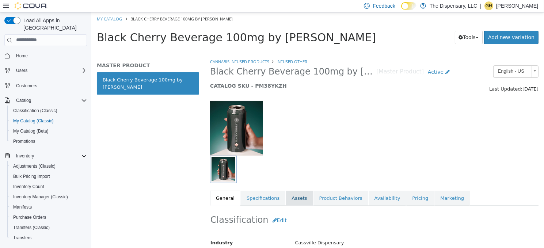
click at [293, 199] on link "Assets" at bounding box center [298, 197] width 27 height 15
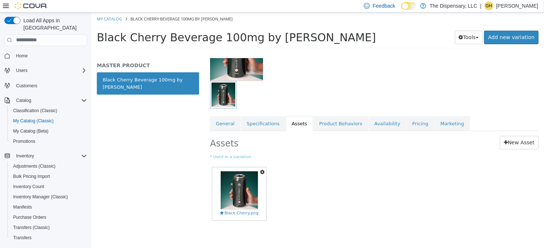
scroll to position [79, 0]
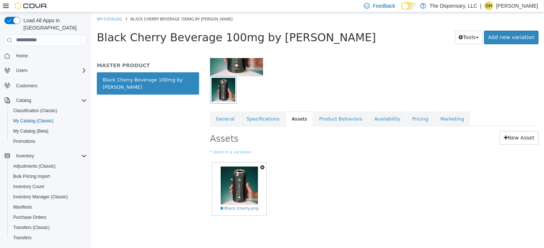
click at [264, 168] on button "button" at bounding box center [262, 167] width 8 height 10
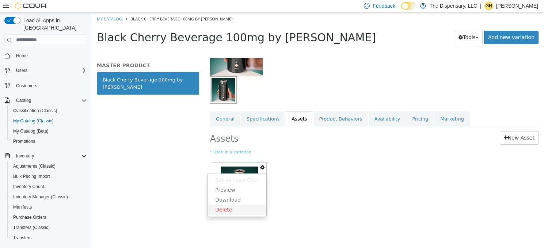
click at [248, 214] on link "Delete" at bounding box center [237, 210] width 58 height 10
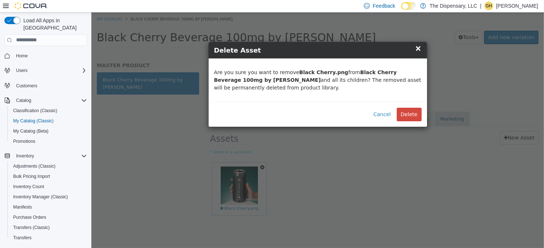
drag, startPoint x: 412, startPoint y: 111, endPoint x: 418, endPoint y: 114, distance: 6.4
click at [412, 111] on button "Delete" at bounding box center [408, 114] width 25 height 14
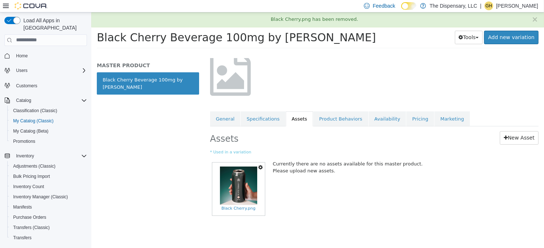
scroll to position [3, 0]
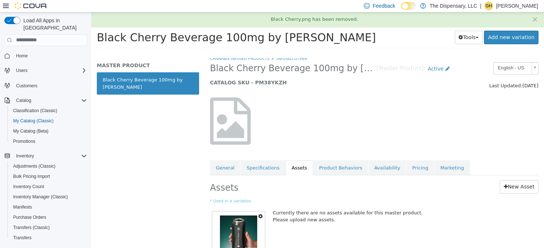
click at [520, 141] on div at bounding box center [373, 121] width 339 height 62
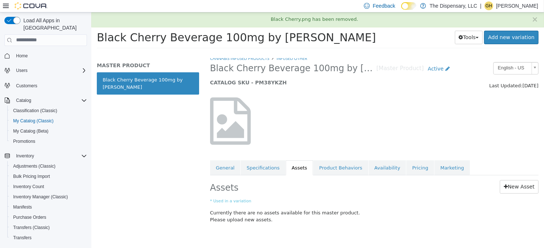
click at [516, 176] on div "Assets New Asset * Used in a variation Currently there are no assets available …" at bounding box center [373, 203] width 339 height 56
click at [511, 187] on link "New Asset" at bounding box center [518, 187] width 39 height 14
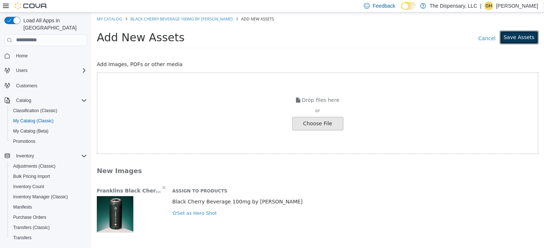
click at [519, 37] on button "Save Assets" at bounding box center [518, 37] width 39 height 14
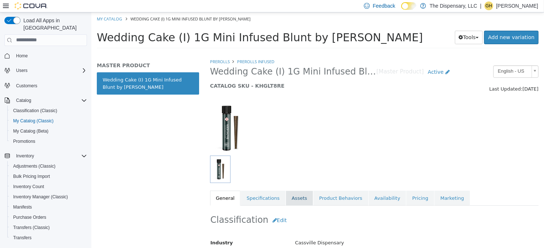
click at [296, 201] on link "Assets" at bounding box center [298, 197] width 27 height 15
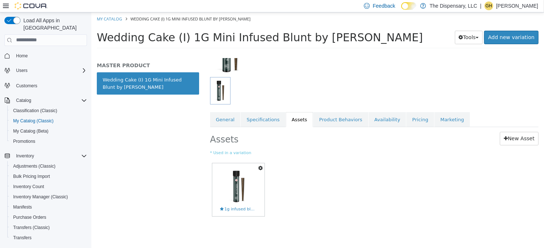
scroll to position [79, 0]
click at [259, 166] on icon "button" at bounding box center [260, 166] width 4 height 5
click at [242, 207] on link "Delete" at bounding box center [235, 210] width 58 height 10
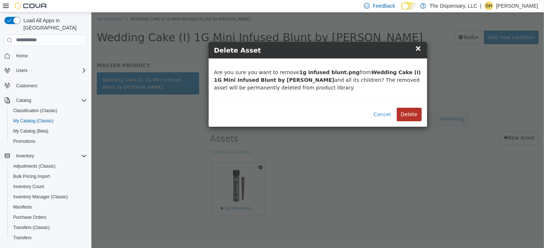
click at [403, 116] on button "Delete" at bounding box center [408, 114] width 25 height 14
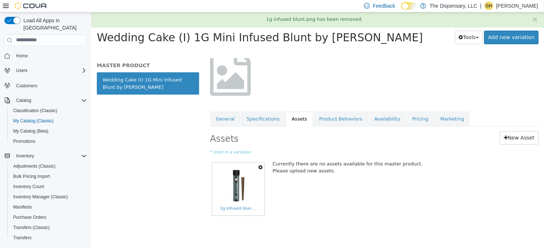
scroll to position [3, 0]
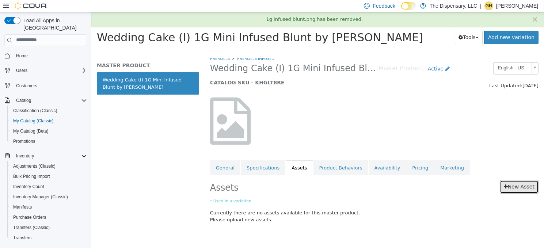
click at [521, 187] on link "New Asset" at bounding box center [518, 187] width 39 height 14
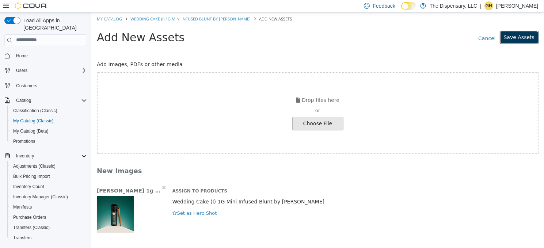
click at [520, 32] on button "Save Assets" at bounding box center [518, 37] width 39 height 14
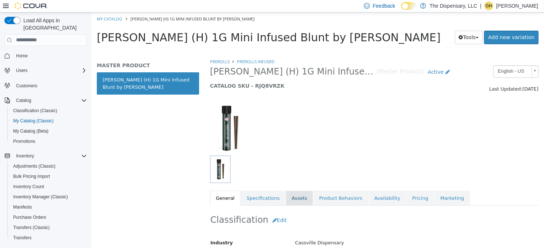
click at [292, 198] on link "Assets" at bounding box center [298, 197] width 27 height 15
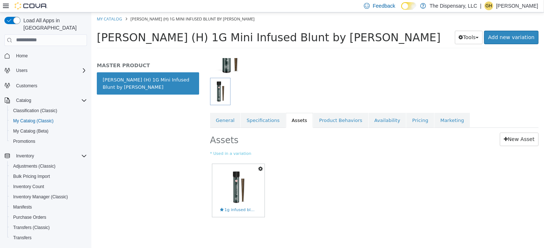
scroll to position [79, 0]
click at [259, 168] on icon "button" at bounding box center [260, 166] width 4 height 5
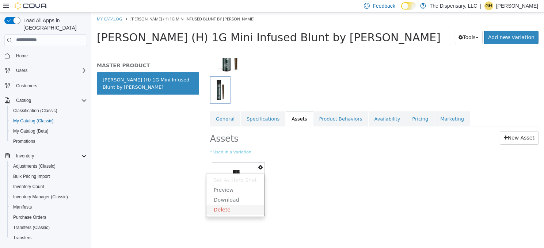
click at [228, 207] on link "Delete" at bounding box center [235, 210] width 58 height 10
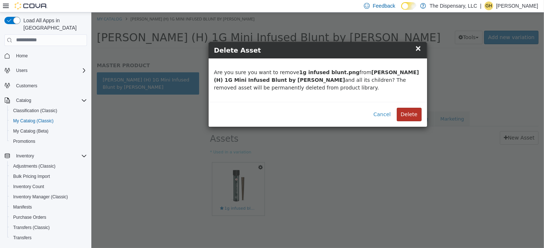
click at [407, 116] on button "Delete" at bounding box center [408, 114] width 25 height 14
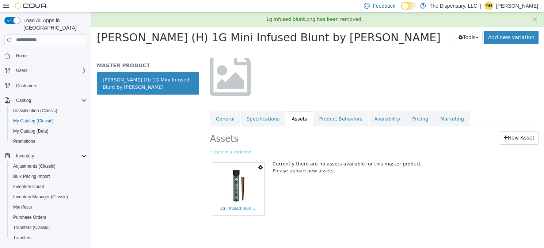
scroll to position [3, 0]
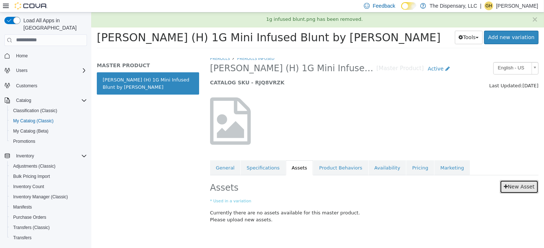
click at [518, 185] on link "New Asset" at bounding box center [518, 187] width 39 height 14
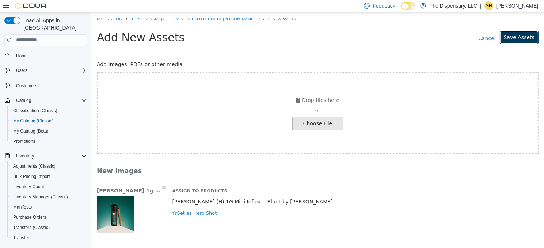
click at [517, 37] on button "Save Assets" at bounding box center [518, 37] width 39 height 14
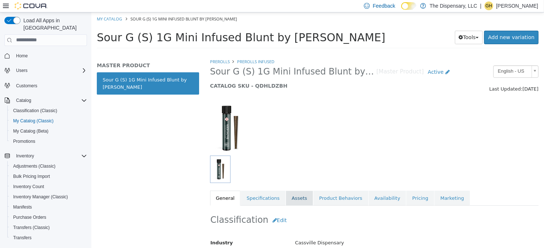
click at [286, 200] on link "Assets" at bounding box center [298, 197] width 27 height 15
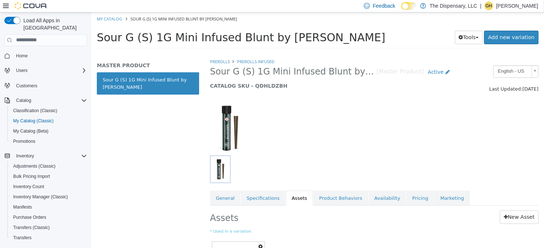
scroll to position [73, 0]
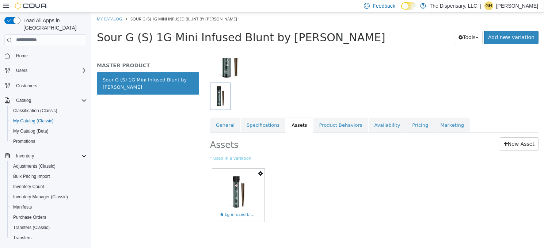
click at [260, 174] on icon "button" at bounding box center [260, 173] width 4 height 5
click at [236, 213] on link "Delete" at bounding box center [235, 216] width 58 height 10
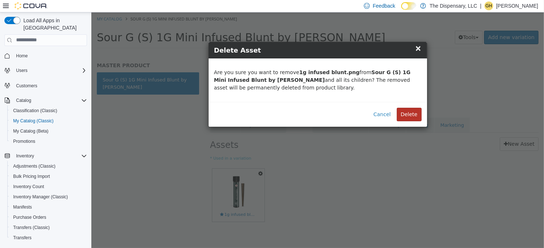
click at [402, 113] on button "Delete" at bounding box center [408, 114] width 25 height 14
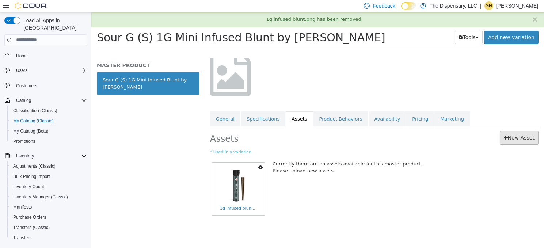
scroll to position [3, 0]
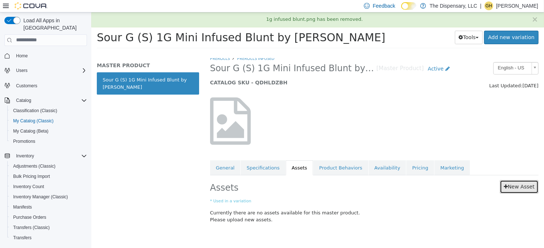
click at [521, 186] on link "New Asset" at bounding box center [518, 187] width 39 height 14
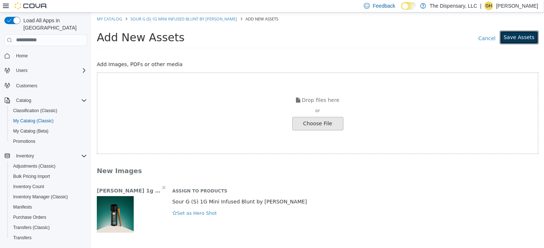
click at [522, 34] on button "Save Assets" at bounding box center [518, 37] width 39 height 14
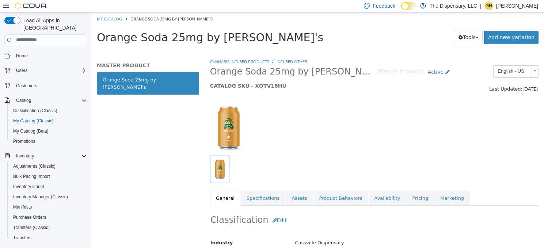
click at [292, 190] on div "Cannabis Infused Products Infused Other Orange Soda 25mg by [PERSON_NAME]'s [Ma…" at bounding box center [374, 132] width 328 height 148
click at [292, 196] on link "Assets" at bounding box center [298, 197] width 27 height 15
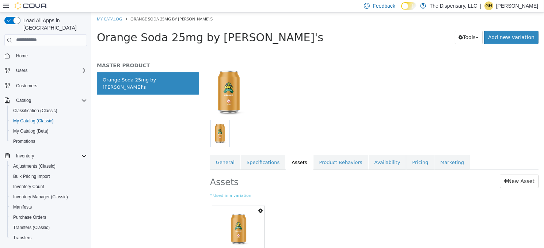
scroll to position [73, 0]
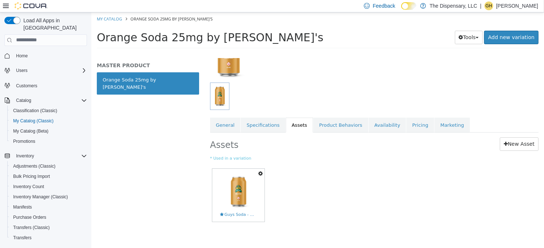
click at [258, 171] on button "button" at bounding box center [260, 173] width 8 height 10
click at [231, 215] on link "Delete" at bounding box center [235, 216] width 58 height 10
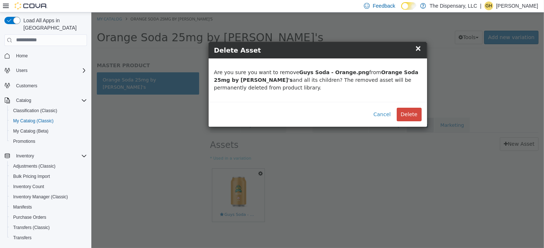
click at [409, 116] on button "Delete" at bounding box center [408, 114] width 25 height 14
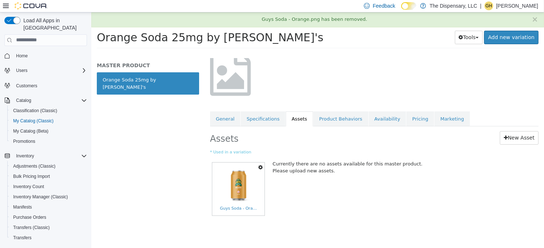
scroll to position [3, 0]
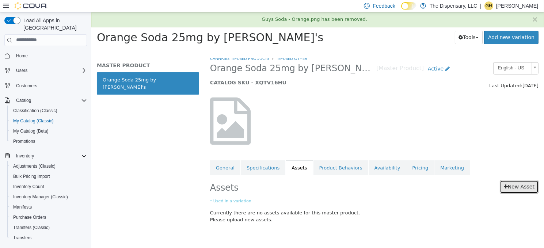
click at [520, 185] on link "New Asset" at bounding box center [518, 187] width 39 height 14
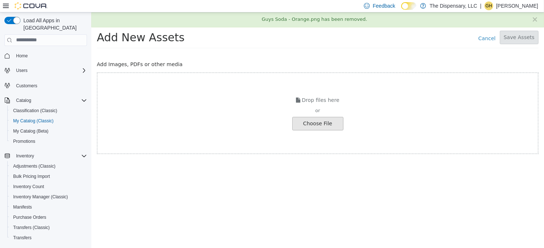
click at [323, 129] on div "Choose File" at bounding box center [317, 124] width 51 height 14
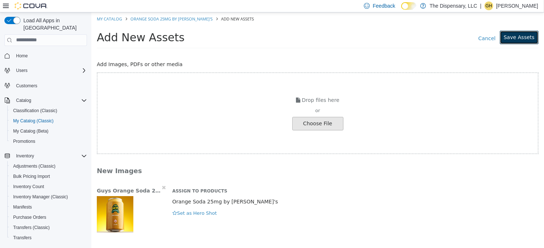
click at [515, 40] on button "Save Assets" at bounding box center [518, 37] width 39 height 14
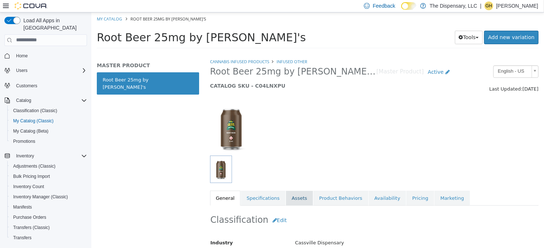
click at [292, 200] on link "Assets" at bounding box center [298, 197] width 27 height 15
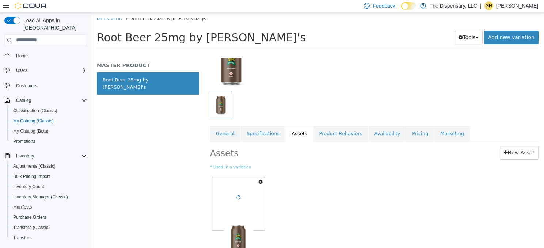
scroll to position [74, 0]
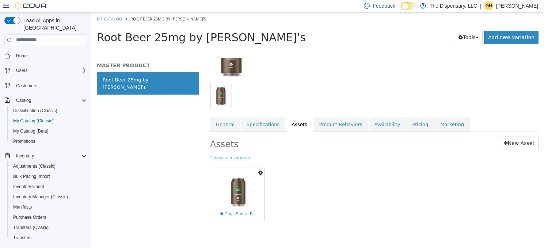
click at [263, 170] on button "button" at bounding box center [260, 173] width 8 height 10
click at [225, 214] on link "Delete" at bounding box center [235, 215] width 58 height 10
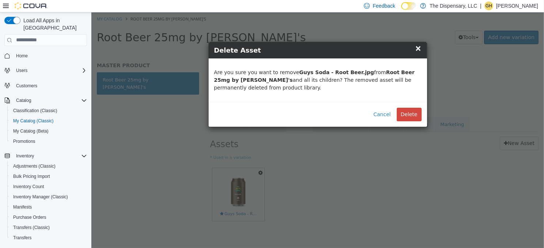
click at [399, 114] on button "Delete" at bounding box center [408, 114] width 25 height 14
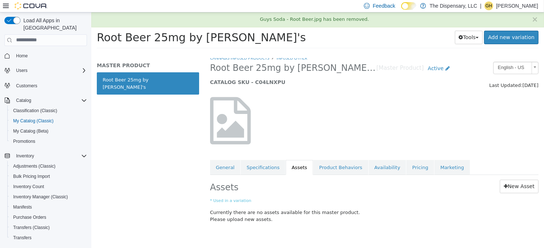
scroll to position [3, 0]
click at [513, 187] on link "New Asset" at bounding box center [518, 187] width 39 height 14
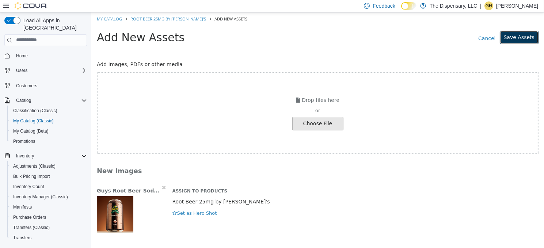
click at [523, 39] on button "Save Assets" at bounding box center [518, 37] width 39 height 14
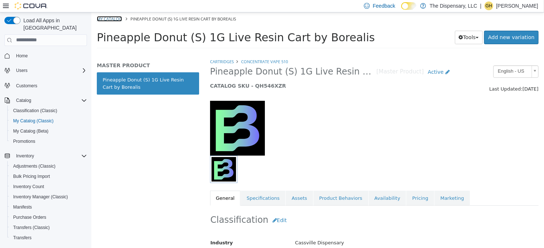
click at [103, 19] on link "My Catalog" at bounding box center [108, 18] width 25 height 5
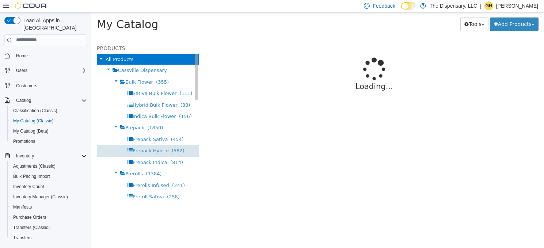
select select "**********"
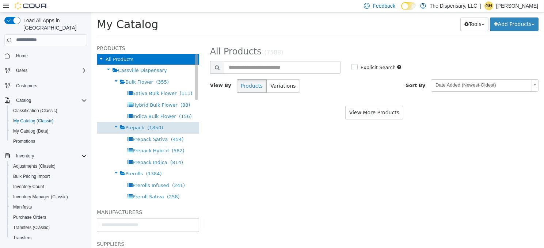
click at [134, 126] on span "Prepack" at bounding box center [134, 127] width 19 height 5
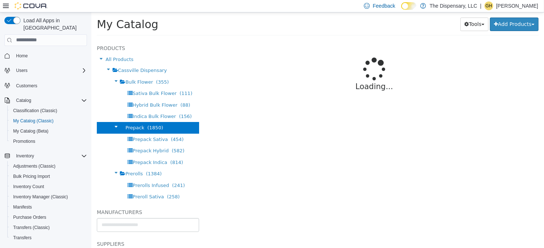
select select "**********"
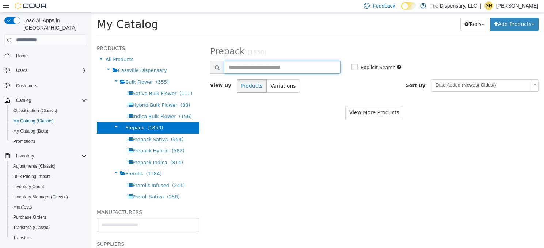
click at [271, 67] on input "text" at bounding box center [282, 67] width 117 height 13
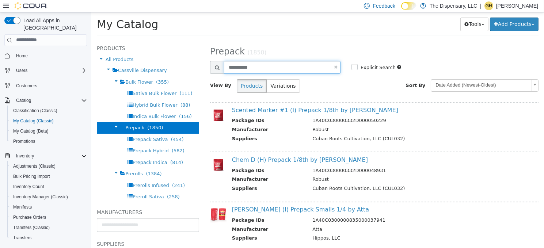
type input "**********"
select select "**********"
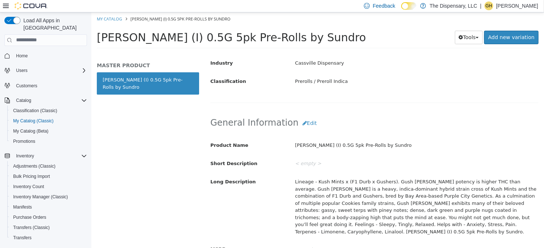
scroll to position [219, 0]
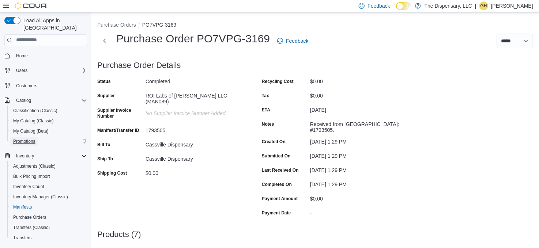
click at [27, 138] on span "Promotions" at bounding box center [24, 141] width 22 height 6
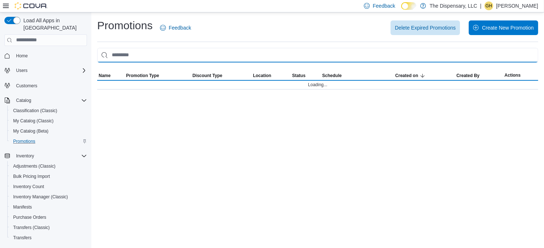
click at [171, 57] on input "This is a search bar. As you type, the results lower in the page will automatic…" at bounding box center [317, 55] width 441 height 15
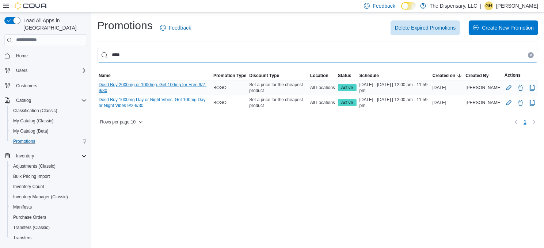
type input "****"
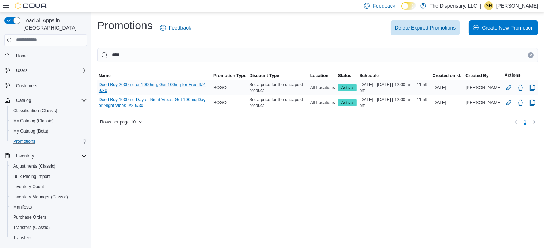
click at [161, 86] on link "Dosd Buy 2000mg or 1000mg, Get 100mg for Free 9/2-9/30" at bounding box center [155, 88] width 112 height 12
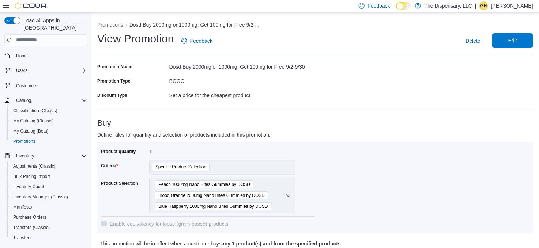
click at [517, 39] on span "Edit" at bounding box center [512, 40] width 9 height 7
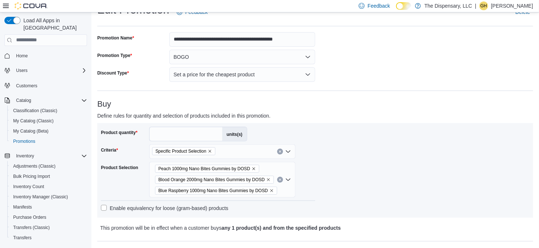
scroll to position [73, 0]
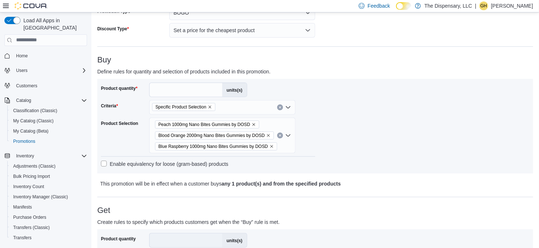
click at [268, 124] on div "Peach 1000mg Nano Bites Gummies by DOSD Blood Orange 2000mg Nano Bites Gummies …" at bounding box center [222, 136] width 146 height 36
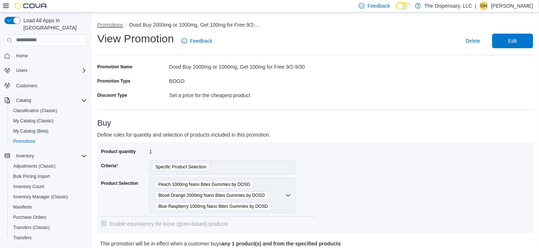
click at [112, 24] on button "Promotions" at bounding box center [110, 25] width 26 height 6
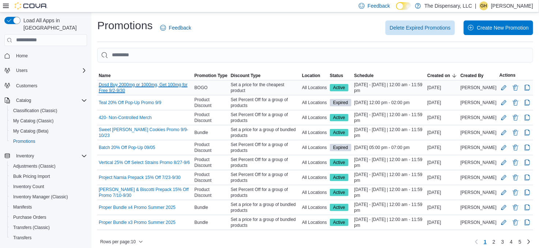
click at [122, 85] on link "Dosd Buy 2000mg or 1000mg, Get 100mg for Free 9/2-9/30" at bounding box center [145, 88] width 93 height 12
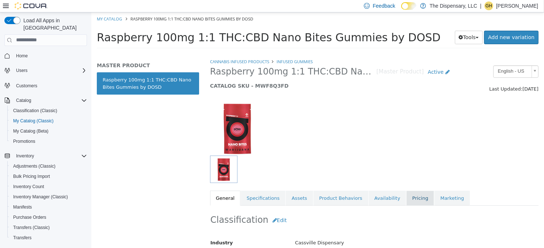
click at [406, 198] on link "Pricing" at bounding box center [420, 197] width 28 height 15
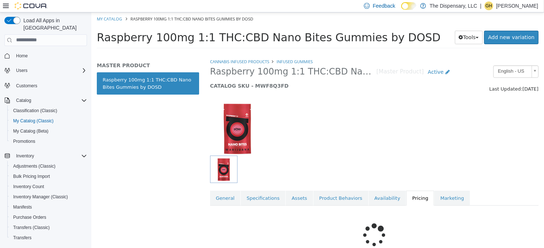
scroll to position [54, 0]
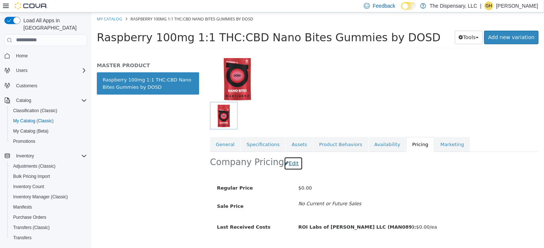
click at [292, 161] on button "Edit" at bounding box center [293, 163] width 19 height 14
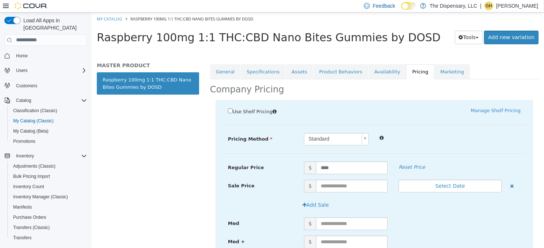
scroll to position [127, 0]
drag, startPoint x: 331, startPoint y: 170, endPoint x: 299, endPoint y: 165, distance: 32.8
click at [296, 165] on div "Regular Price $ **** Reset Price" at bounding box center [374, 167] width 304 height 13
type input "*****"
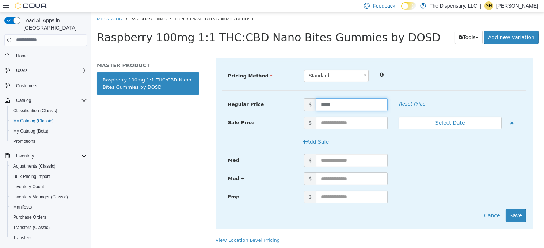
scroll to position [190, 0]
click at [514, 212] on button "Save" at bounding box center [515, 215] width 20 height 14
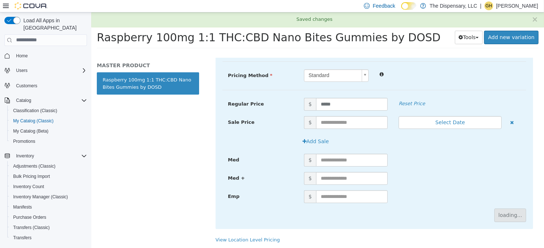
scroll to position [71, 0]
